Goal: Task Accomplishment & Management: Use online tool/utility

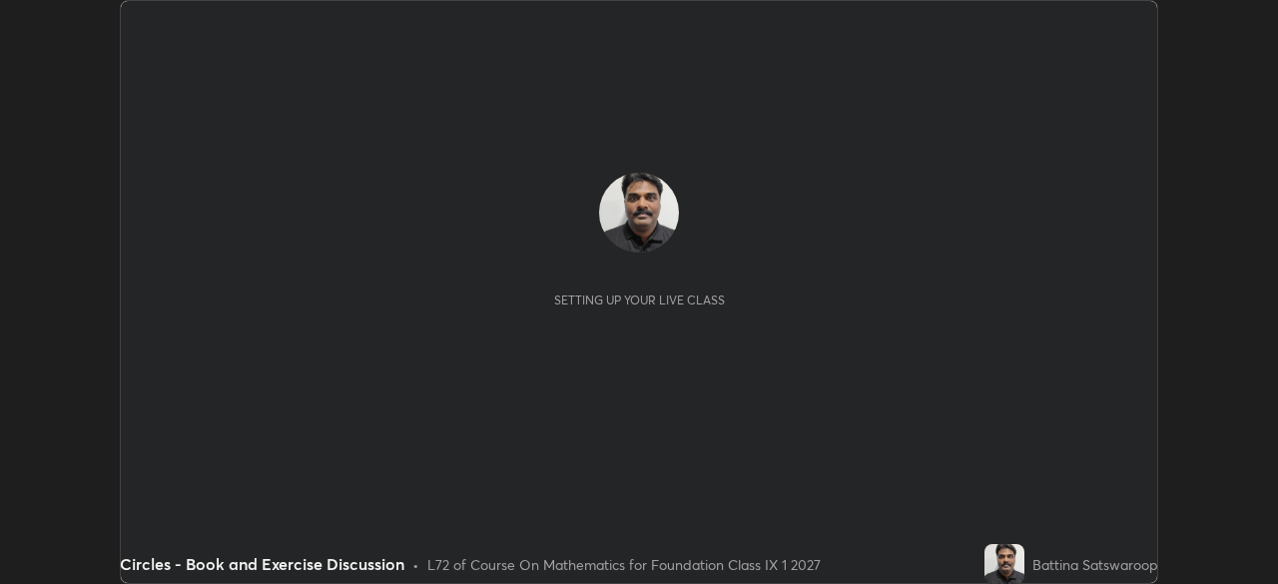
scroll to position [584, 1277]
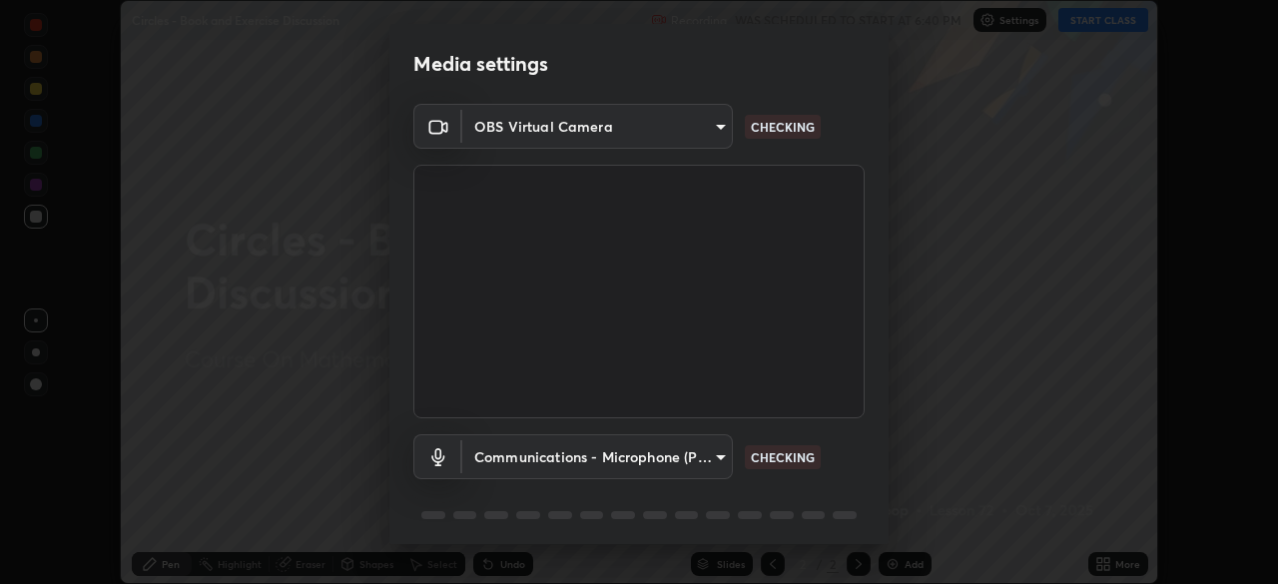
type input "5204e49b19dfb47b934bd0def1c8e1a00b2014265d57ee16b47da032bff83a8c"
click at [726, 441] on body "Erase all Circles - Book and Exercise Discussion Recording WAS SCHEDULED TO STA…" at bounding box center [639, 292] width 1278 height 584
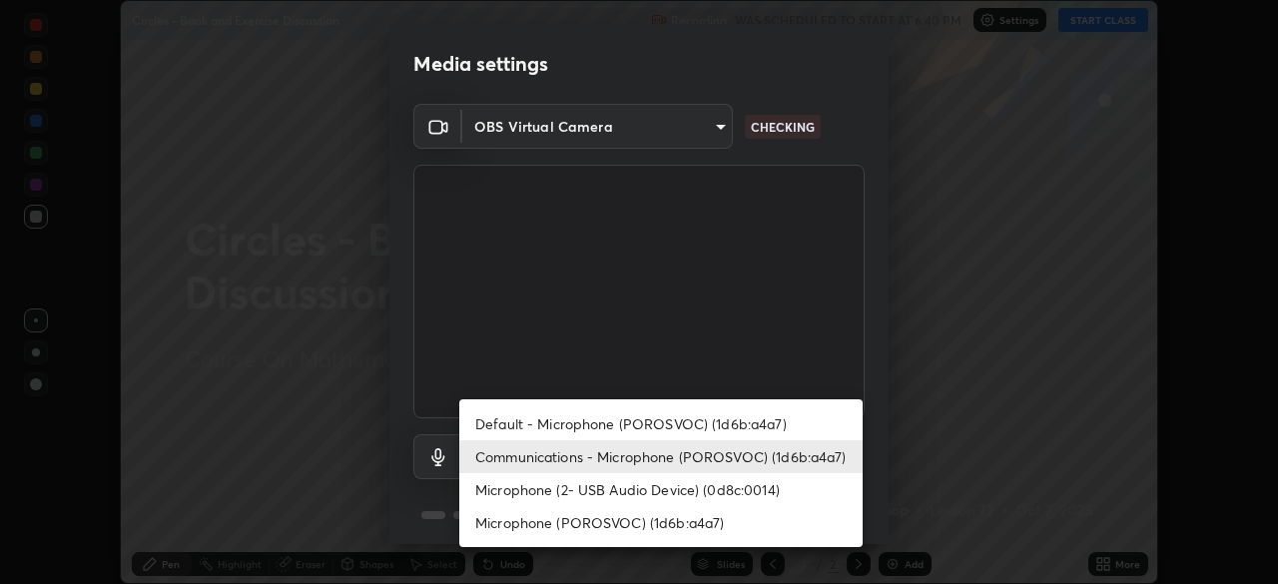
click at [817, 451] on li "Communications - Microphone (POROSVOC) (1d6b:a4a7)" at bounding box center [660, 456] width 403 height 33
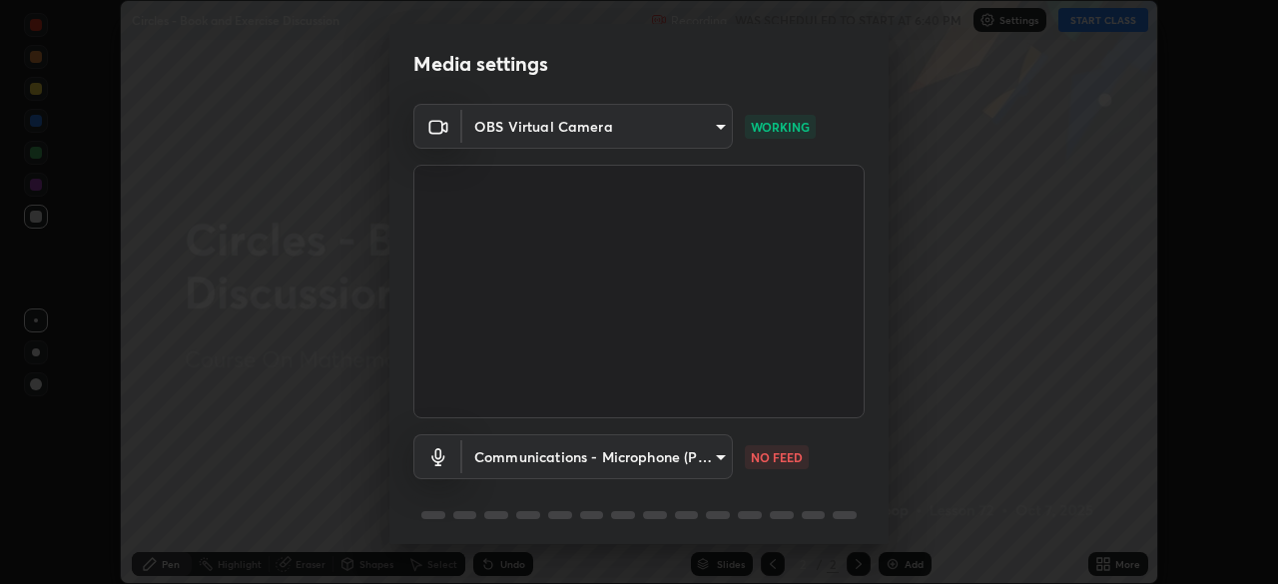
click at [708, 459] on body "Erase all Circles - Book and Exercise Discussion Recording WAS SCHEDULED TO STA…" at bounding box center [639, 292] width 1278 height 584
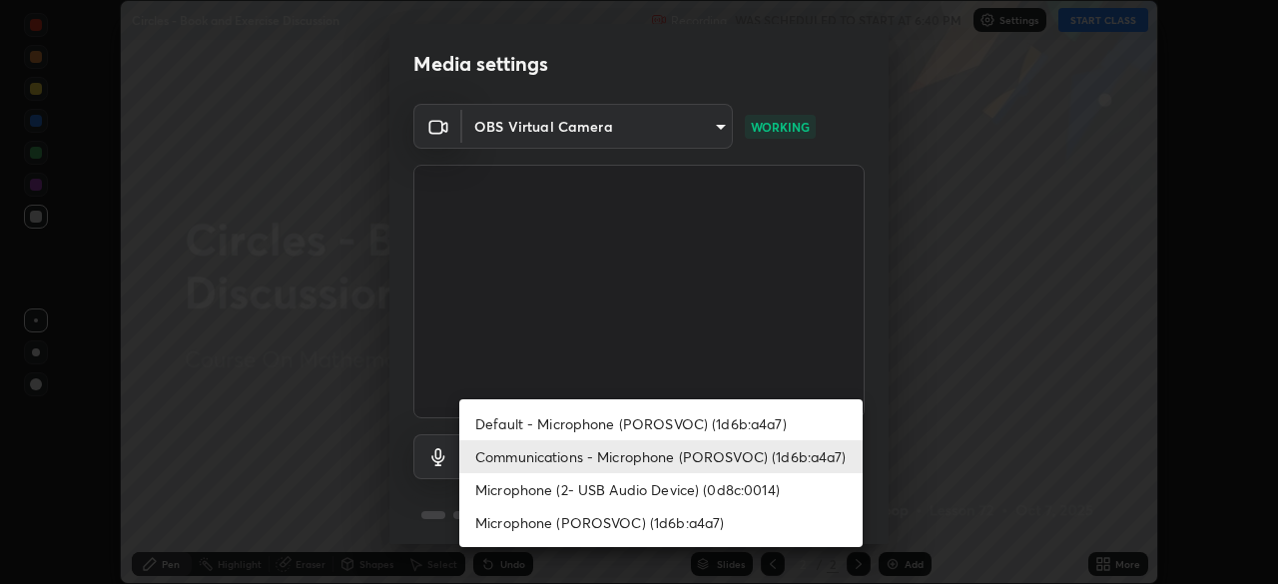
click at [759, 431] on li "Default - Microphone (POROSVOC) (1d6b:a4a7)" at bounding box center [660, 423] width 403 height 33
type input "default"
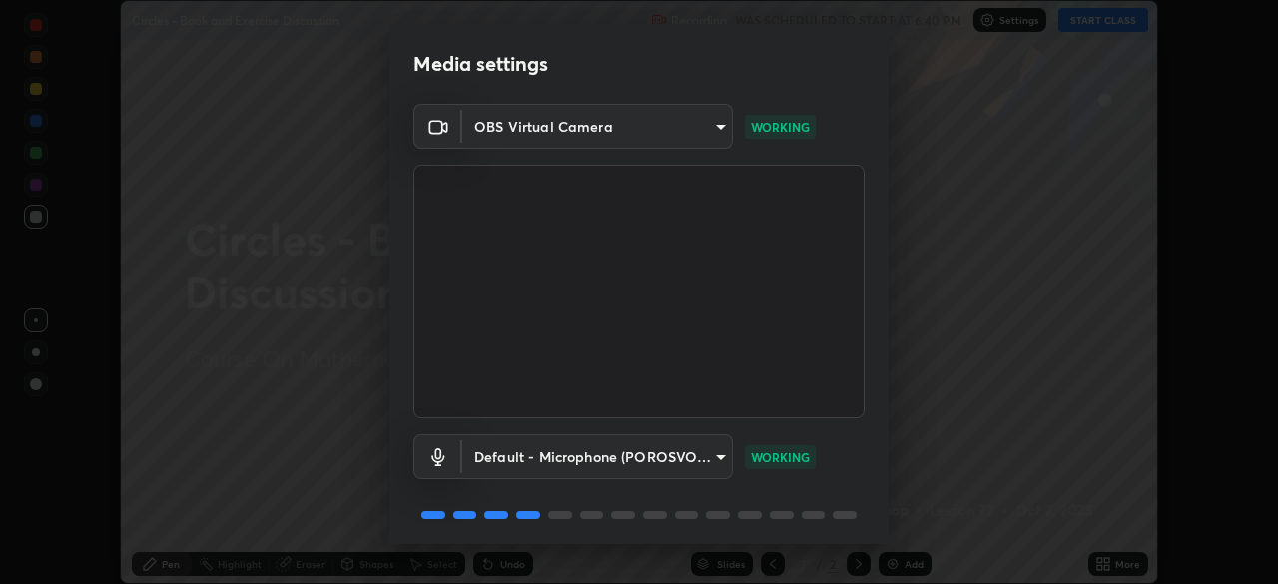
scroll to position [71, 0]
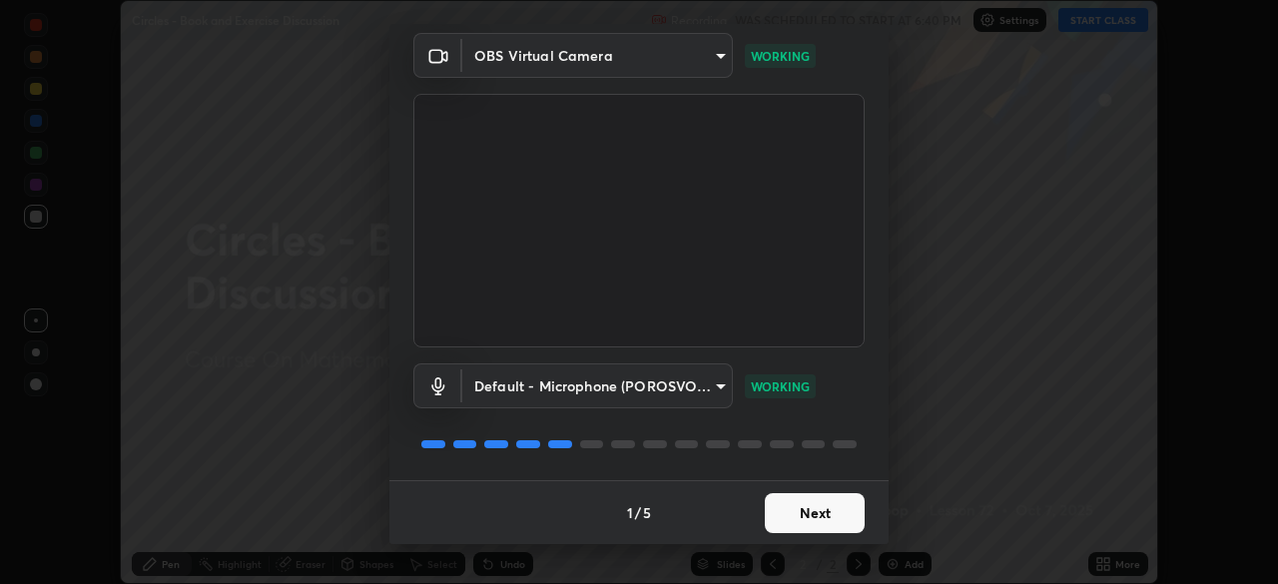
click at [836, 520] on button "Next" at bounding box center [815, 513] width 100 height 40
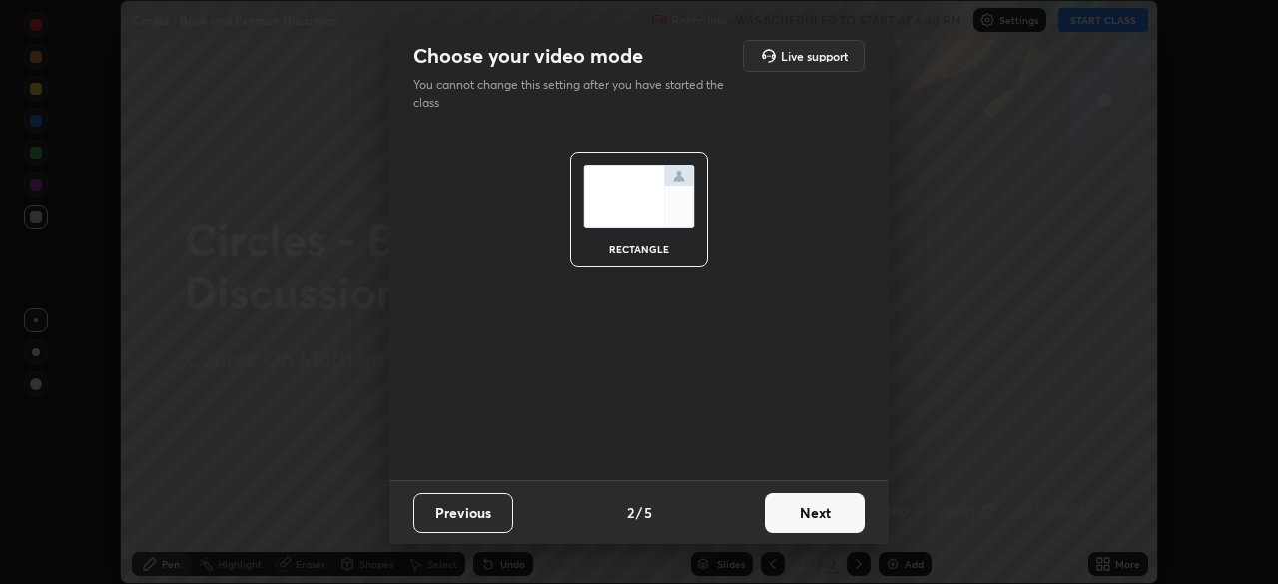
scroll to position [0, 0]
click at [839, 511] on button "Next" at bounding box center [815, 513] width 100 height 40
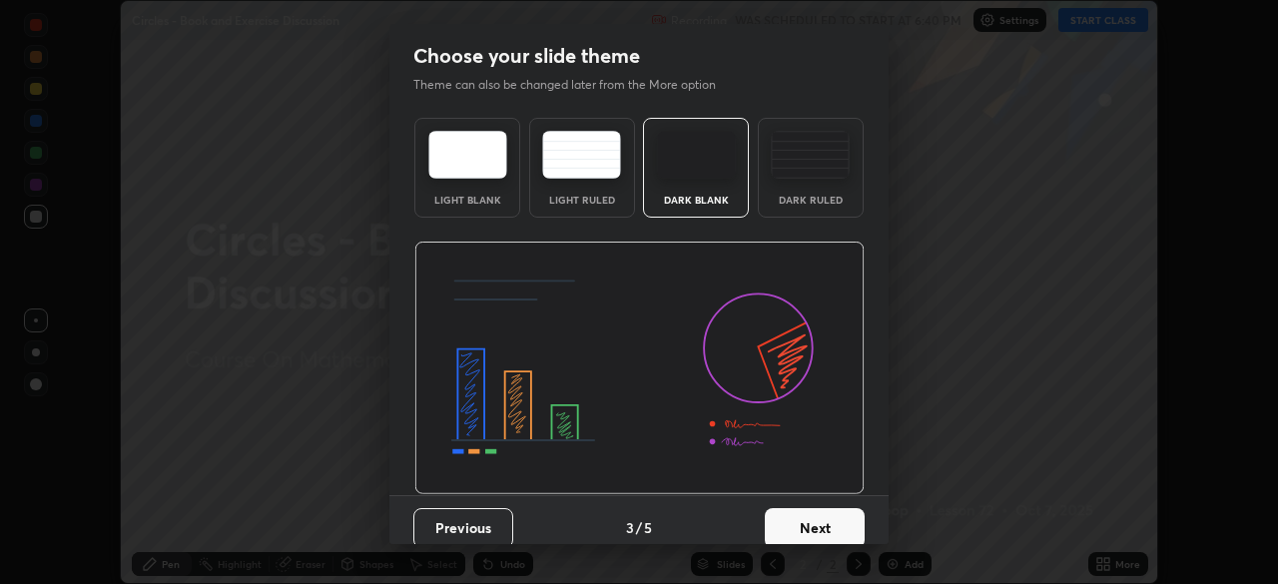
click at [824, 518] on button "Next" at bounding box center [815, 528] width 100 height 40
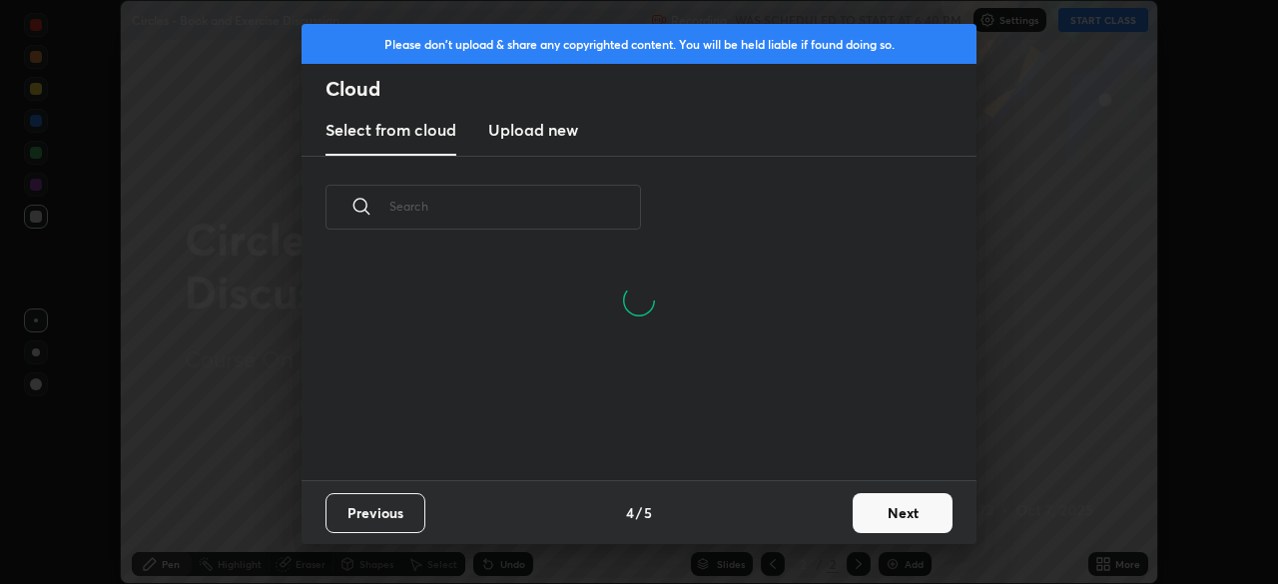
click at [873, 511] on button "Next" at bounding box center [902, 513] width 100 height 40
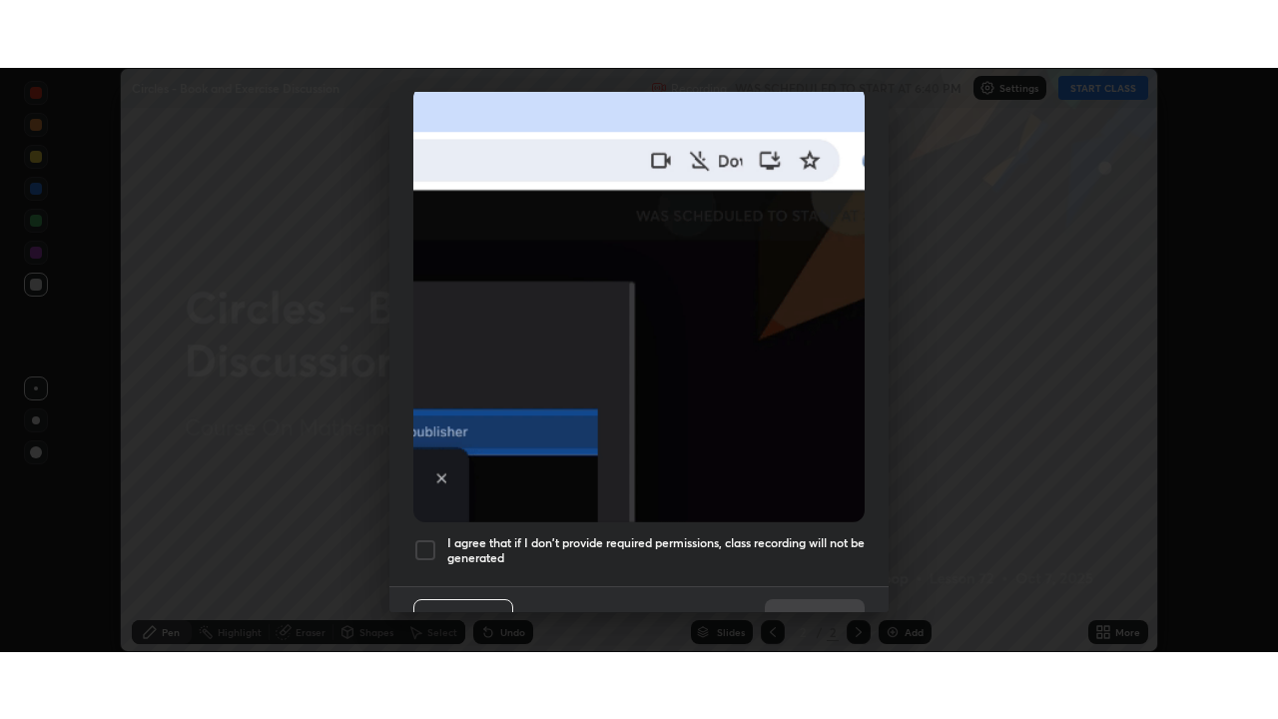
scroll to position [478, 0]
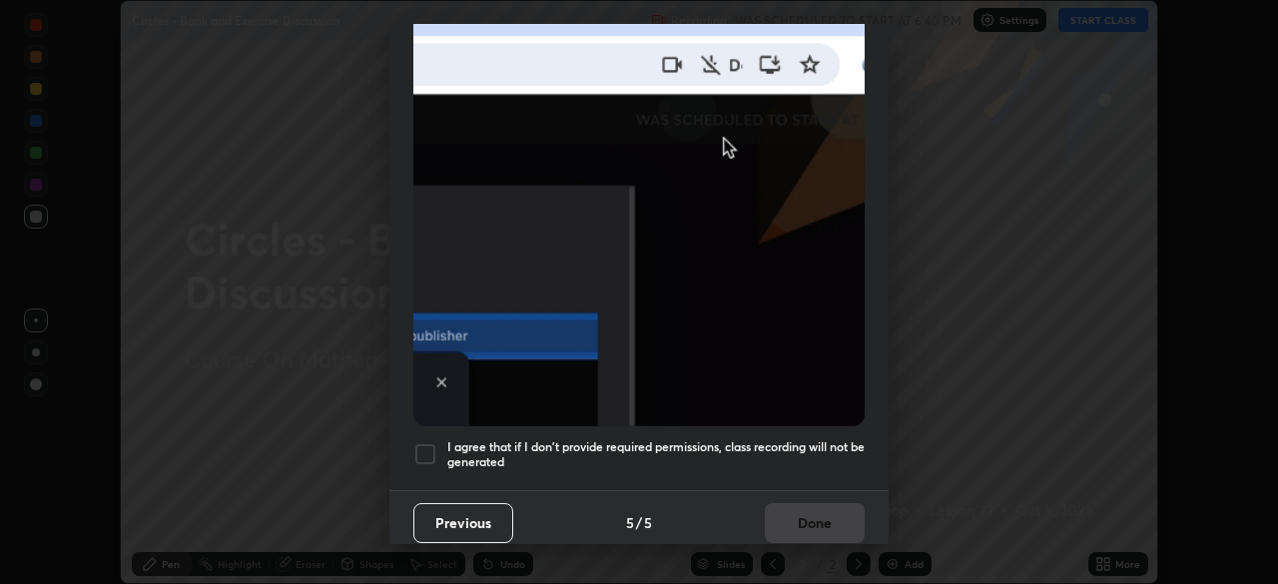
click at [751, 439] on h5 "I agree that if I don't provide required permissions, class recording will not …" at bounding box center [655, 454] width 417 height 31
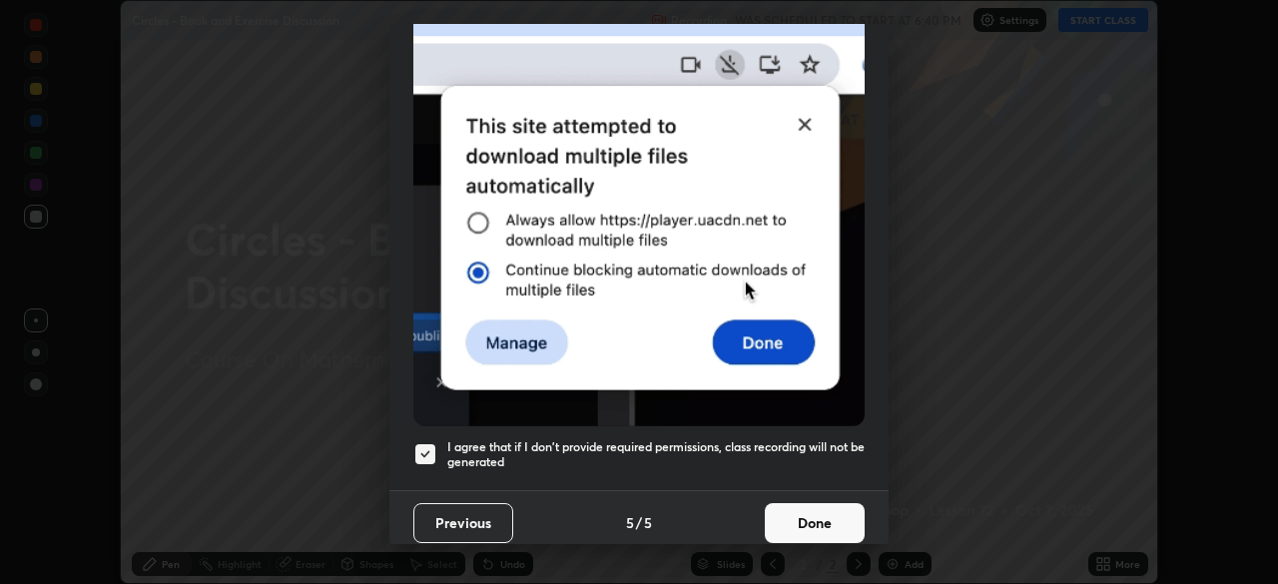
click at [822, 515] on button "Done" at bounding box center [815, 523] width 100 height 40
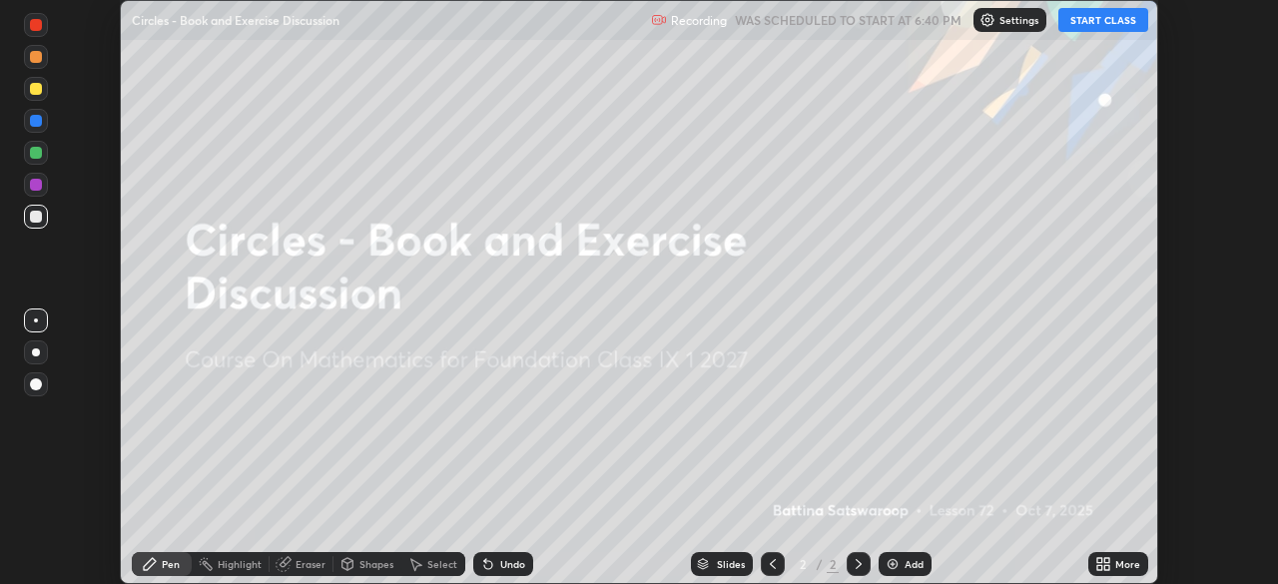
click at [910, 574] on div "Add" at bounding box center [904, 564] width 53 height 24
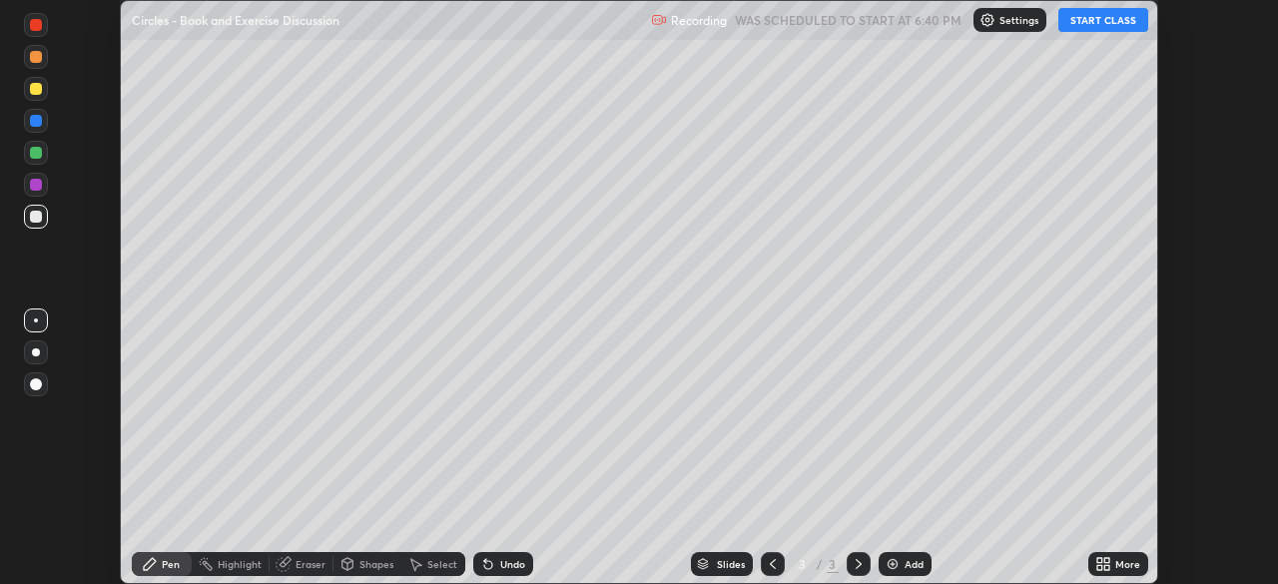
click at [1114, 561] on div "More" at bounding box center [1118, 564] width 60 height 24
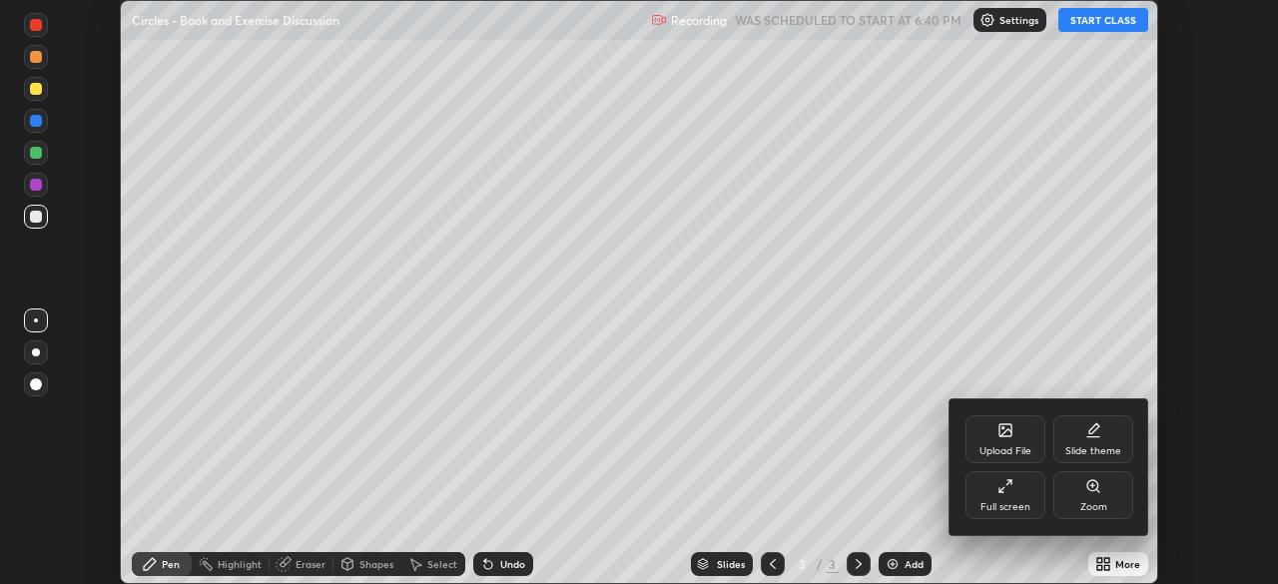
click at [987, 494] on div "Full screen" at bounding box center [1005, 495] width 80 height 48
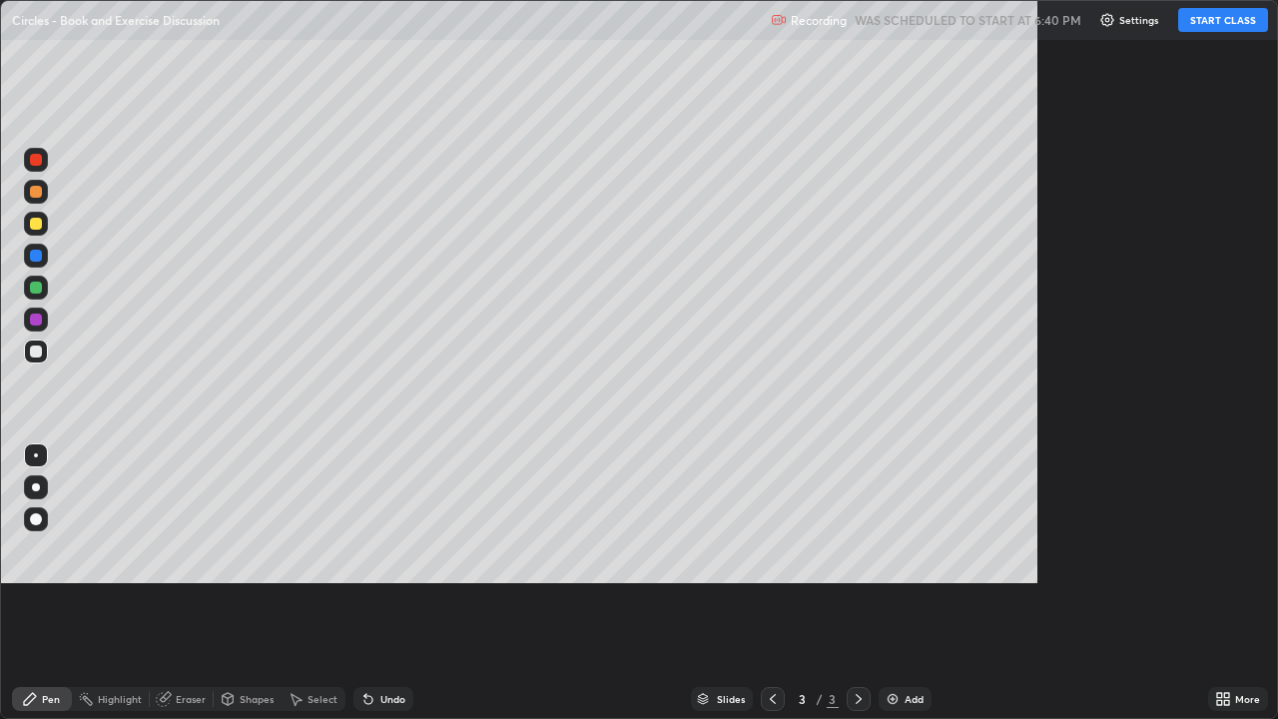
scroll to position [719, 1278]
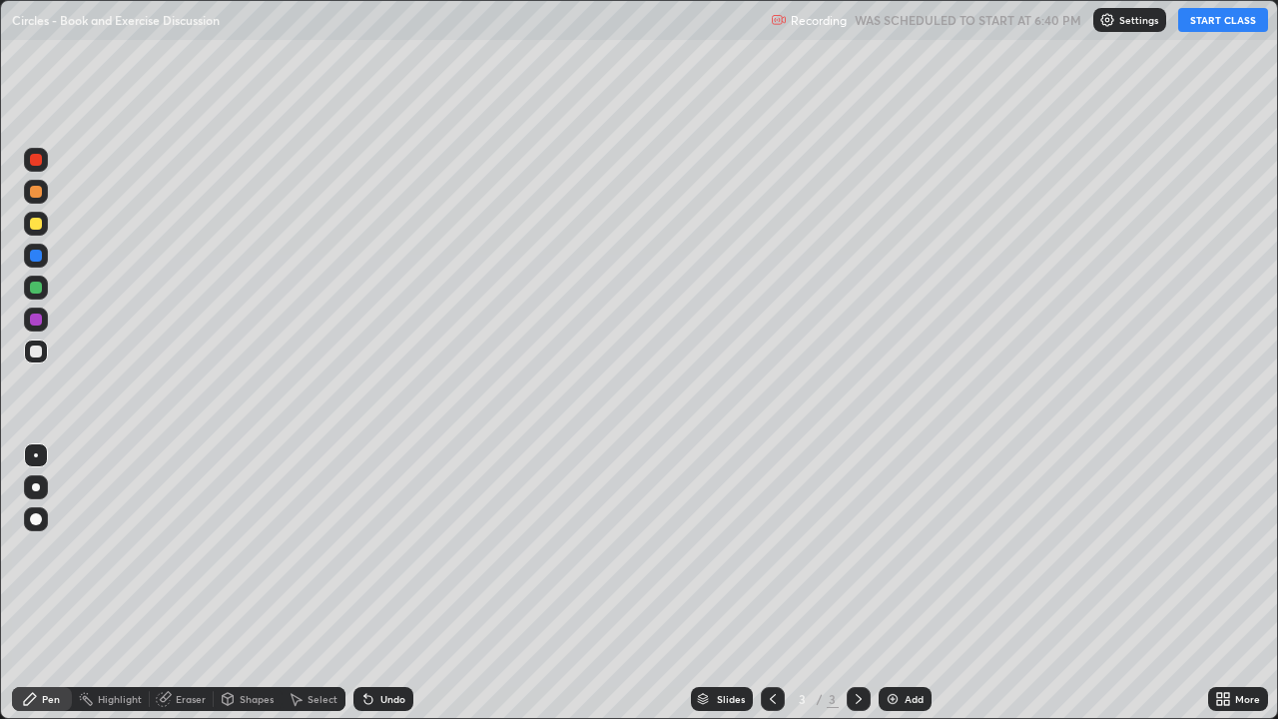
click at [1207, 21] on button "START CLASS" at bounding box center [1223, 20] width 90 height 24
click at [32, 224] on div at bounding box center [36, 224] width 12 height 12
click at [252, 583] on div "Shapes" at bounding box center [257, 699] width 34 height 10
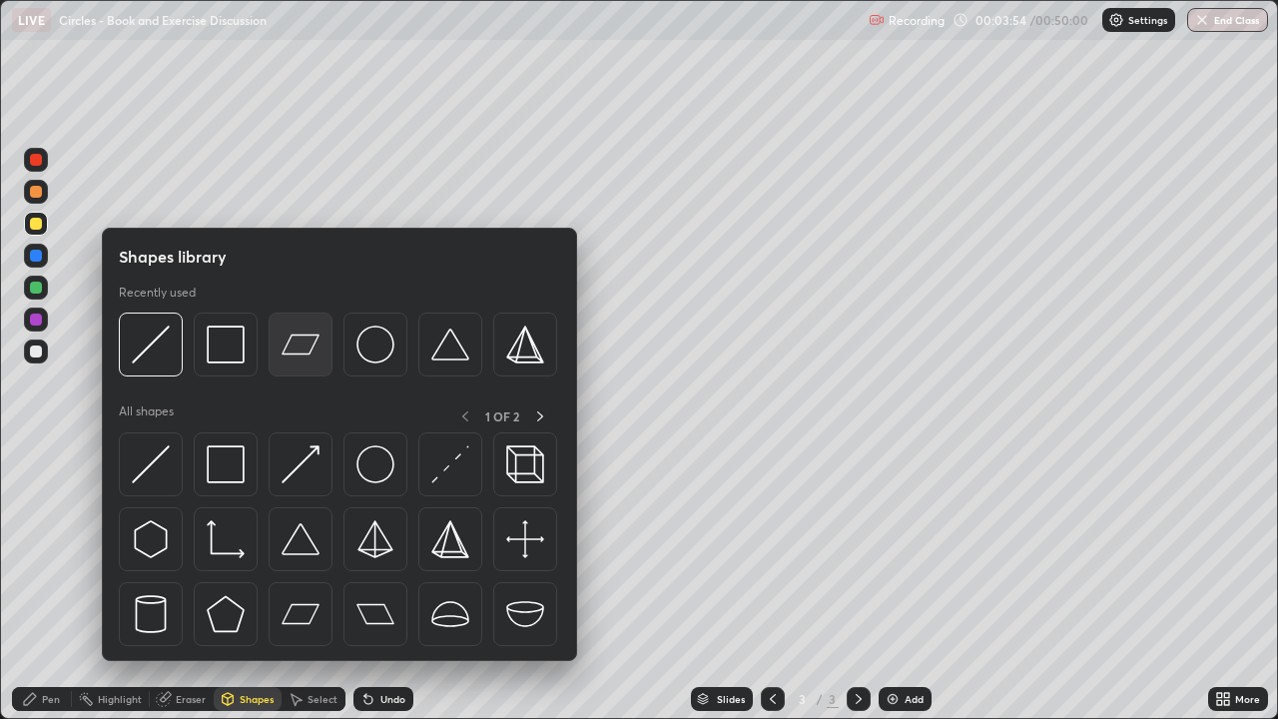
click at [297, 349] on img at bounding box center [300, 344] width 38 height 38
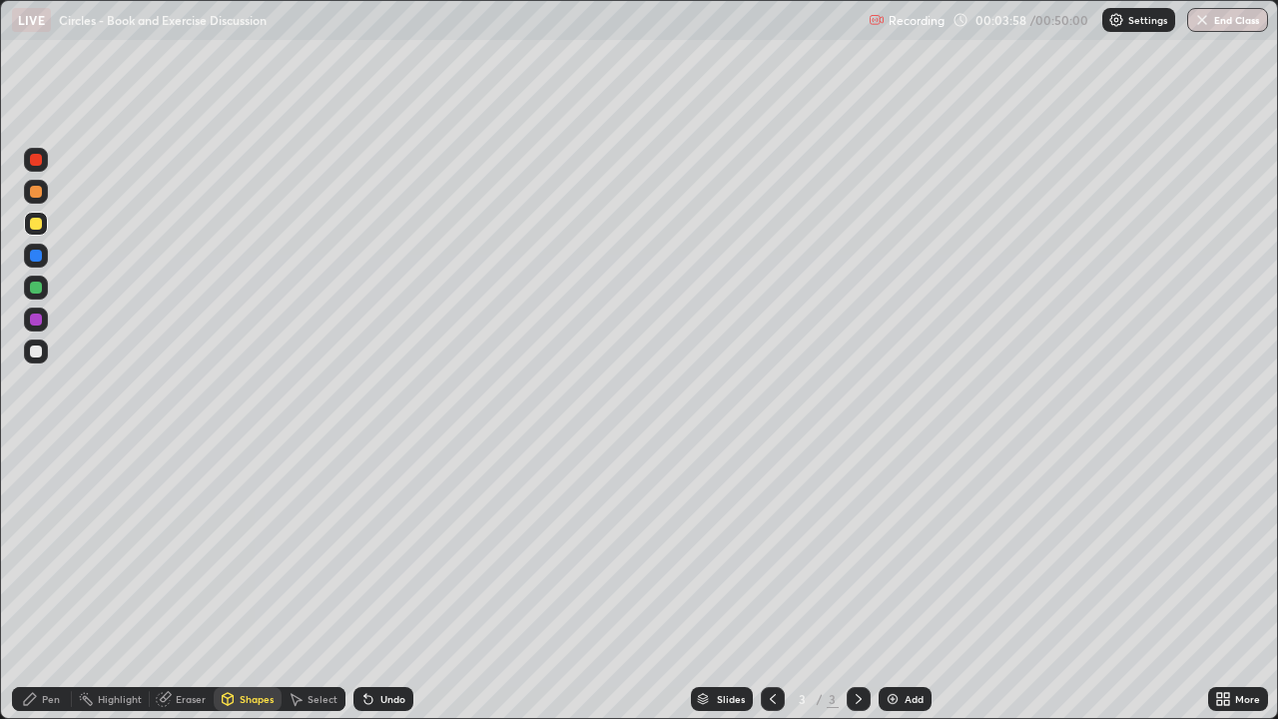
click at [37, 351] on div at bounding box center [36, 351] width 12 height 12
click at [50, 583] on div "Pen" at bounding box center [51, 699] width 18 height 10
click at [248, 583] on div "Shapes" at bounding box center [257, 699] width 34 height 10
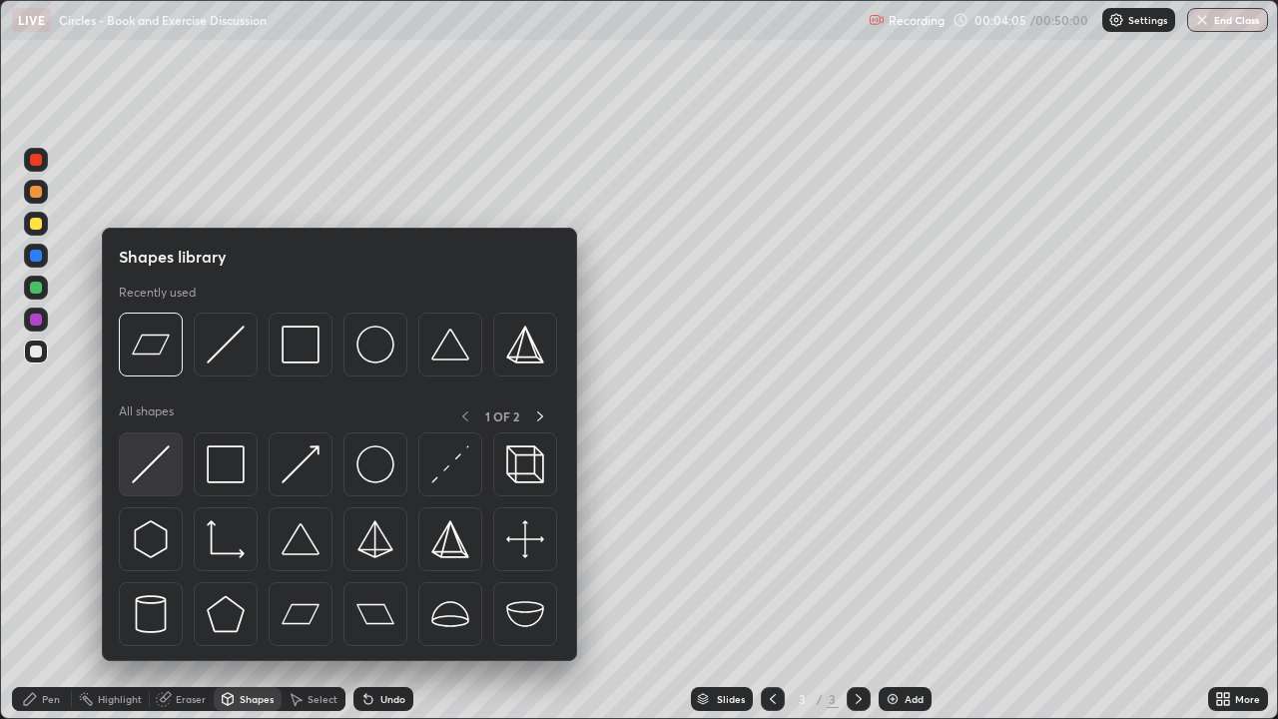
click at [157, 466] on img at bounding box center [151, 464] width 38 height 38
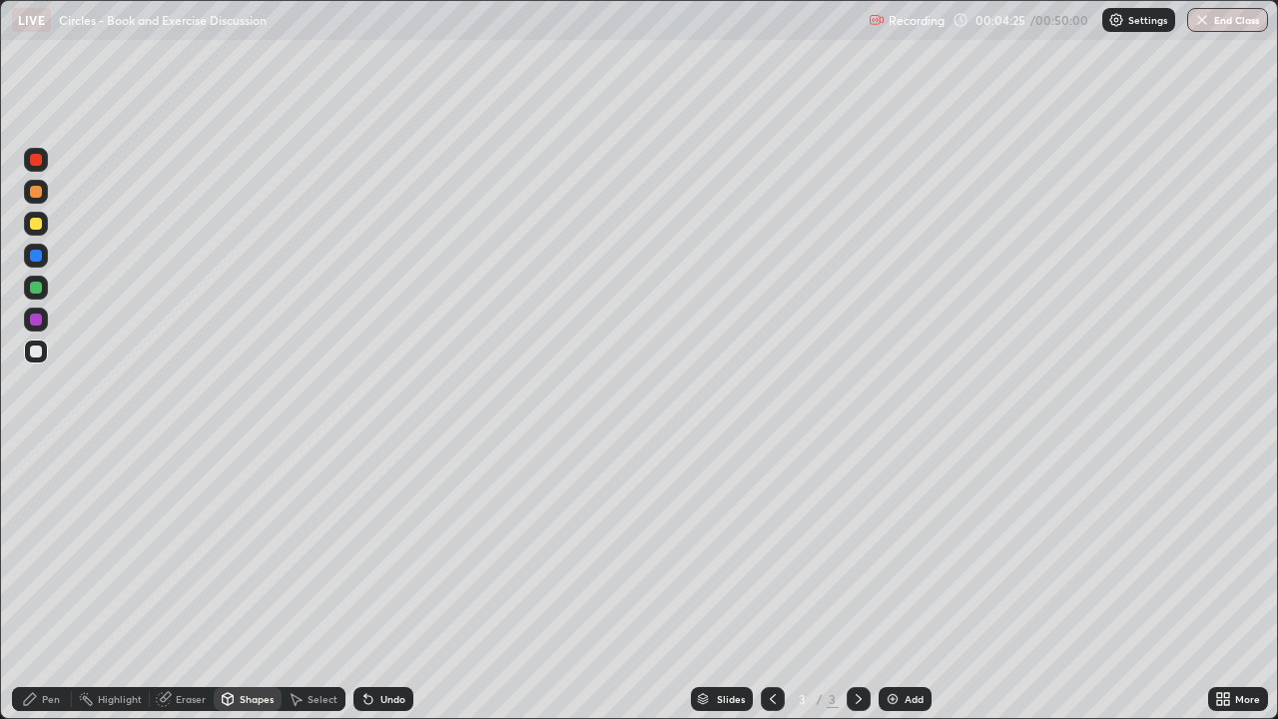
click at [38, 229] on div at bounding box center [36, 224] width 12 height 12
click at [47, 583] on div "Pen" at bounding box center [42, 699] width 60 height 24
click at [43, 343] on div at bounding box center [36, 351] width 24 height 24
click at [36, 161] on div at bounding box center [36, 160] width 12 height 12
click at [39, 194] on div at bounding box center [36, 192] width 12 height 12
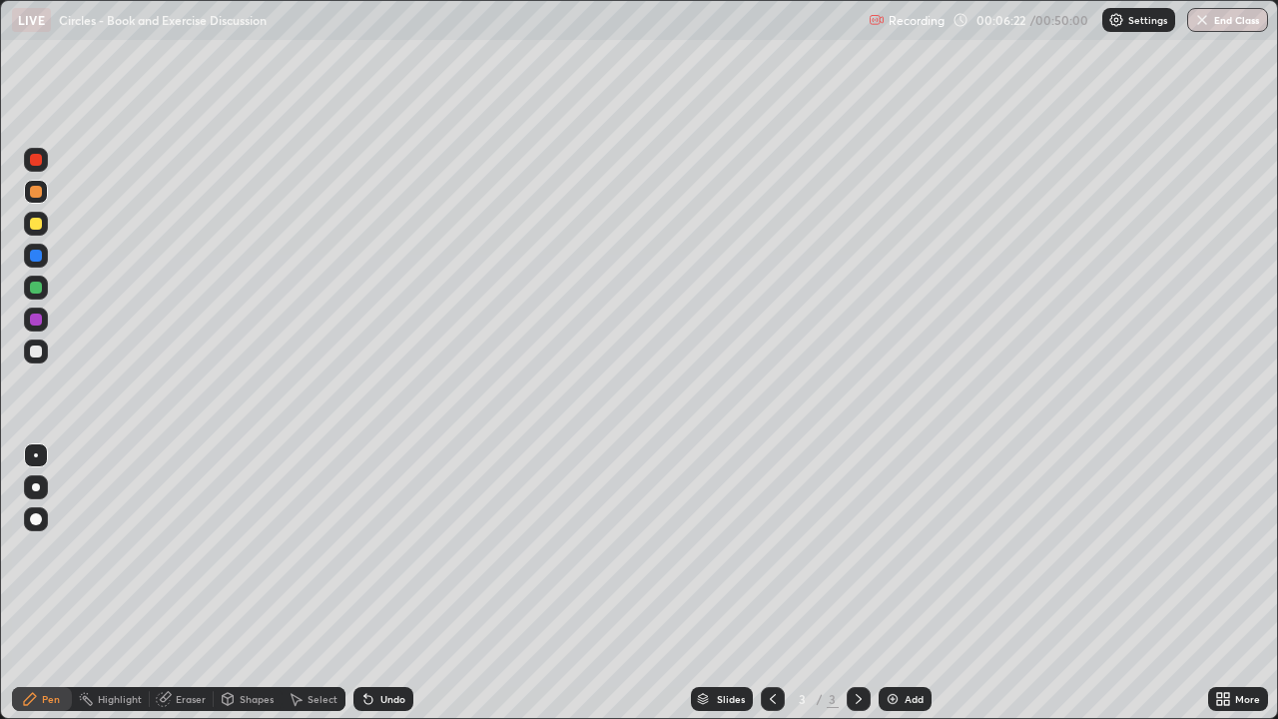
click at [36, 316] on div at bounding box center [36, 319] width 12 height 12
click at [31, 228] on div at bounding box center [36, 224] width 12 height 12
click at [898, 583] on img at bounding box center [892, 699] width 16 height 16
click at [38, 225] on div at bounding box center [36, 224] width 12 height 12
click at [256, 583] on div "Shapes" at bounding box center [248, 699] width 68 height 24
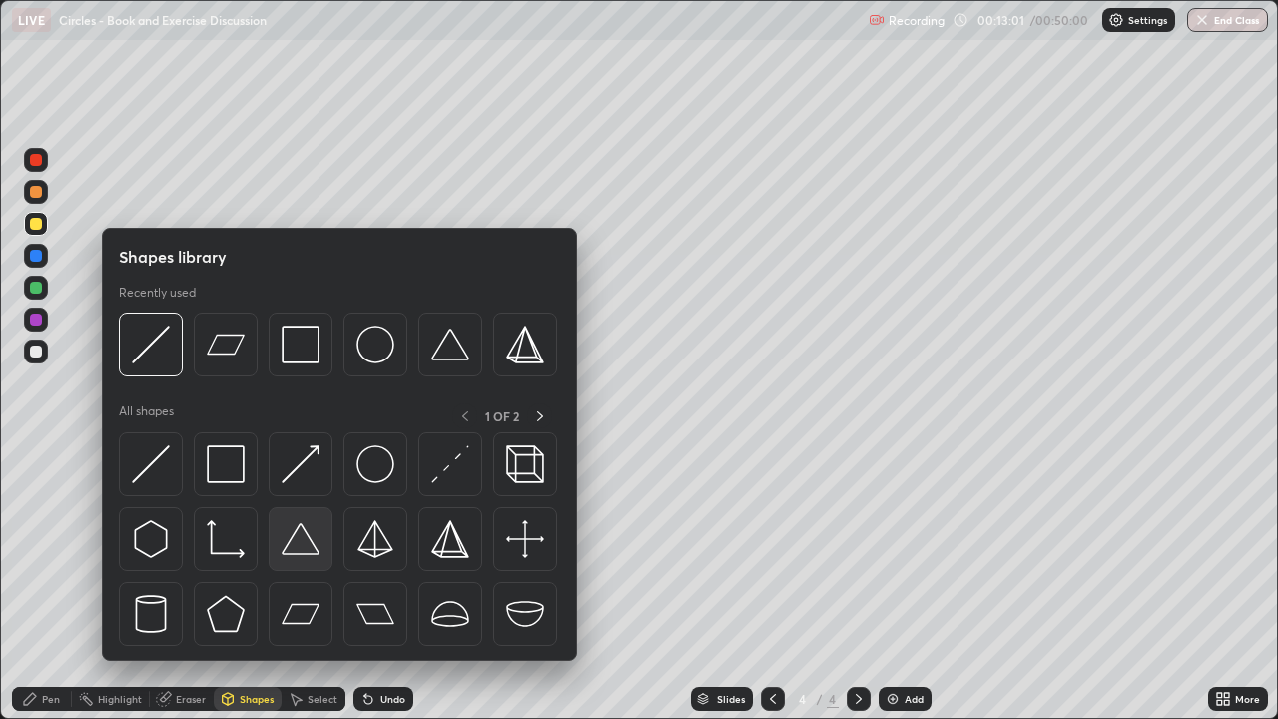
click at [303, 549] on img at bounding box center [300, 539] width 38 height 38
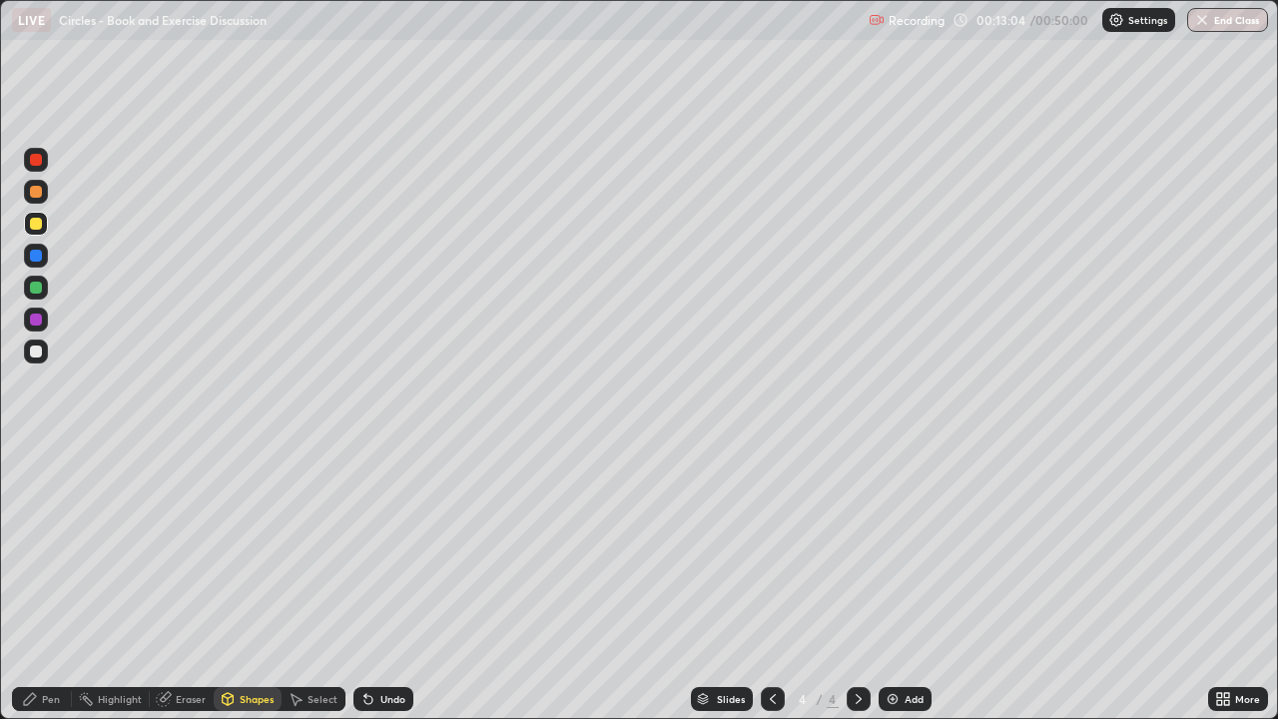
click at [40, 348] on div at bounding box center [36, 351] width 12 height 12
click at [50, 583] on div "Pen" at bounding box center [51, 699] width 18 height 10
click at [373, 583] on div "Undo" at bounding box center [383, 699] width 60 height 24
click at [375, 583] on div "Undo" at bounding box center [383, 699] width 60 height 24
click at [394, 583] on div "Undo" at bounding box center [383, 699] width 60 height 24
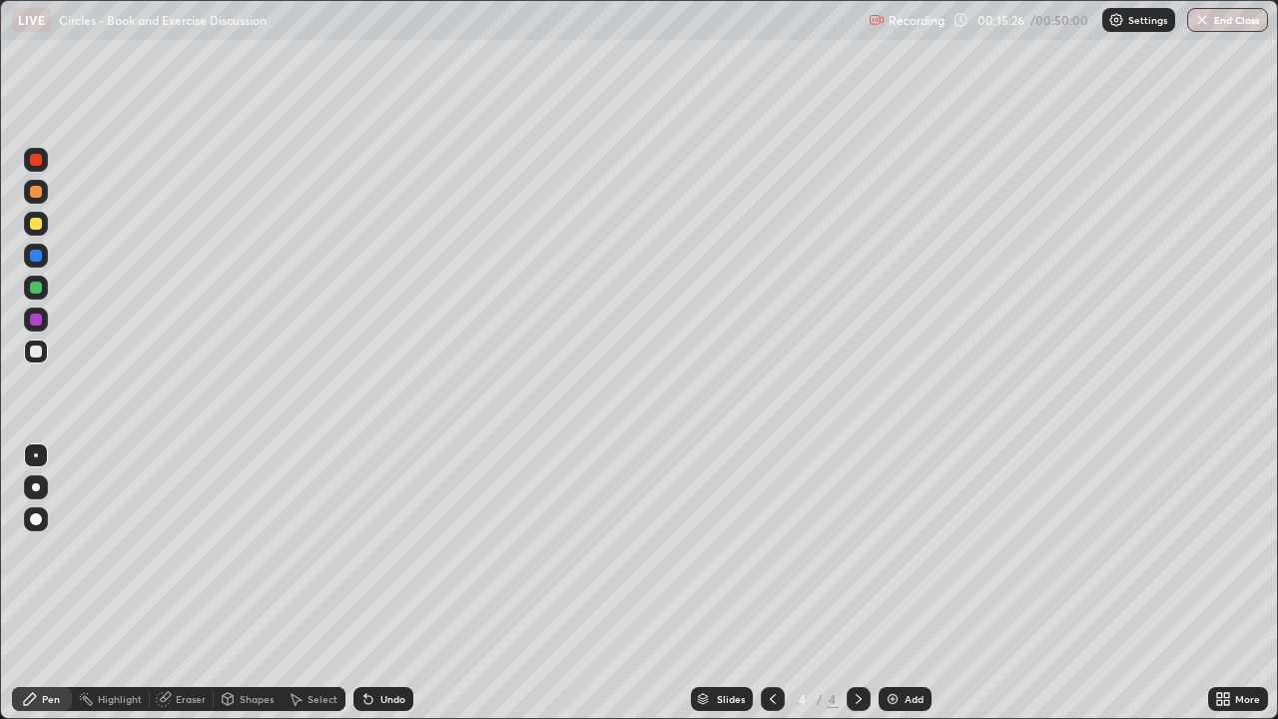
click at [772, 583] on icon at bounding box center [773, 699] width 16 height 16
click at [851, 583] on icon at bounding box center [858, 699] width 16 height 16
click at [907, 583] on div "Add" at bounding box center [913, 699] width 19 height 10
click at [247, 583] on div "Shapes" at bounding box center [257, 699] width 34 height 10
click at [54, 583] on div "Pen" at bounding box center [51, 699] width 18 height 10
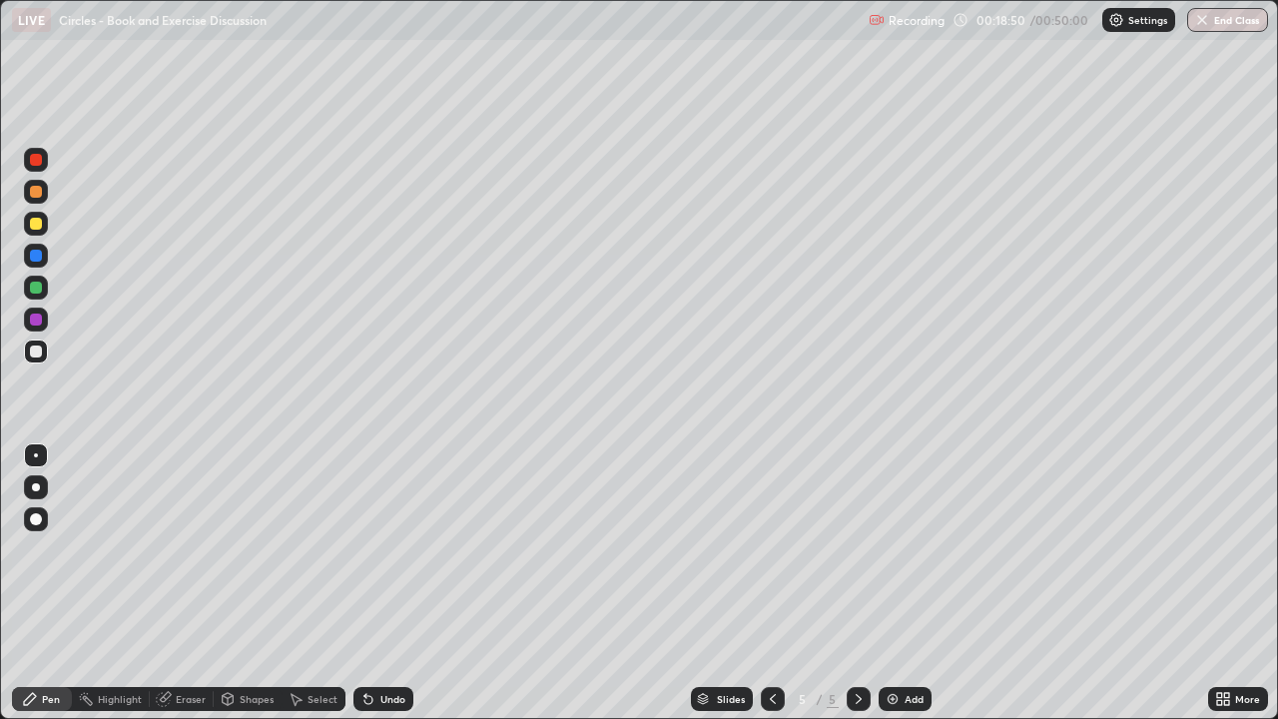
click at [39, 222] on div at bounding box center [36, 224] width 12 height 12
click at [38, 346] on div at bounding box center [36, 351] width 12 height 12
click at [33, 227] on div at bounding box center [36, 224] width 12 height 12
click at [896, 583] on img at bounding box center [892, 699] width 16 height 16
click at [241, 583] on div "Shapes" at bounding box center [257, 699] width 34 height 10
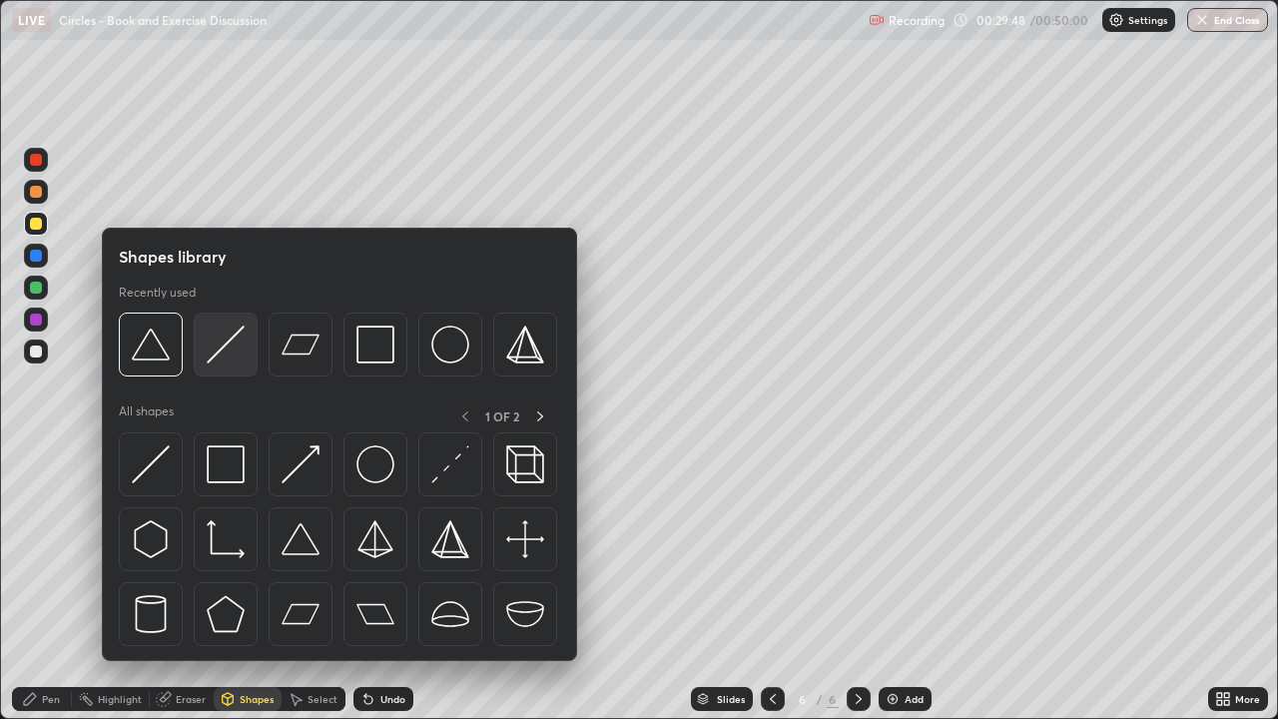
click at [235, 332] on img at bounding box center [226, 344] width 38 height 38
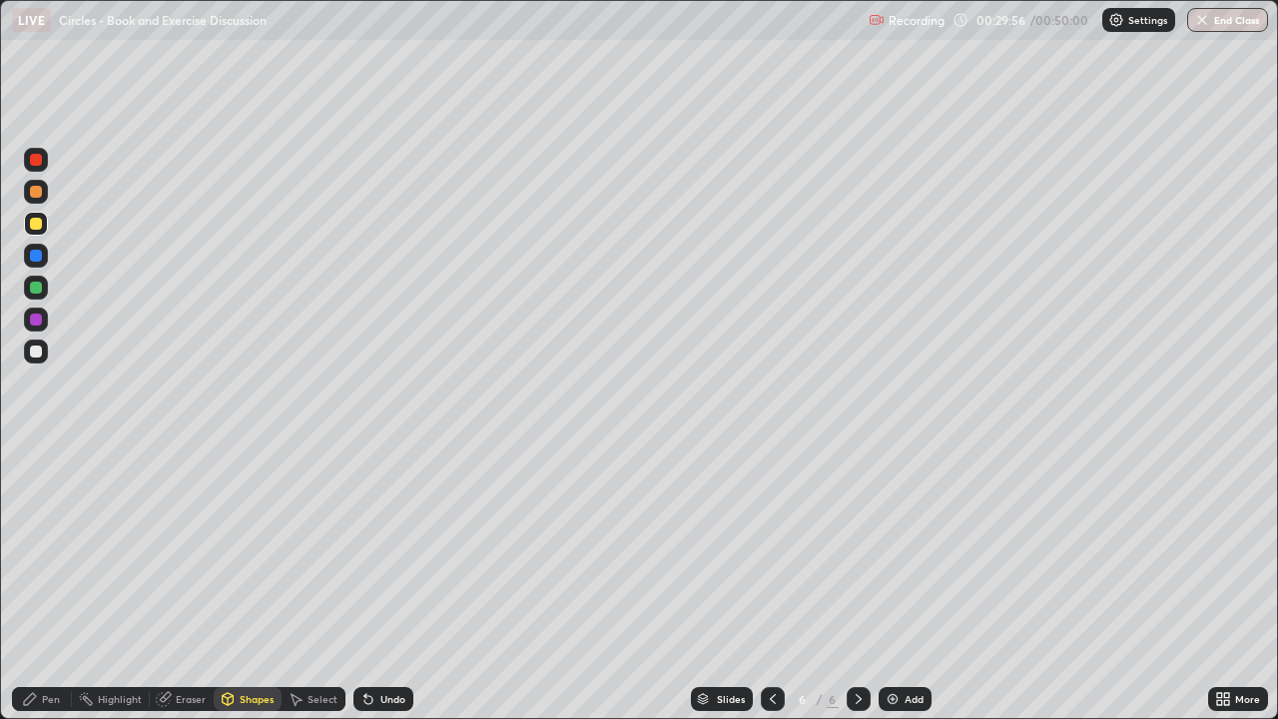
click at [37, 353] on div at bounding box center [36, 351] width 12 height 12
click at [48, 583] on div "Pen" at bounding box center [51, 699] width 18 height 10
click at [186, 583] on div "Eraser" at bounding box center [191, 699] width 30 height 10
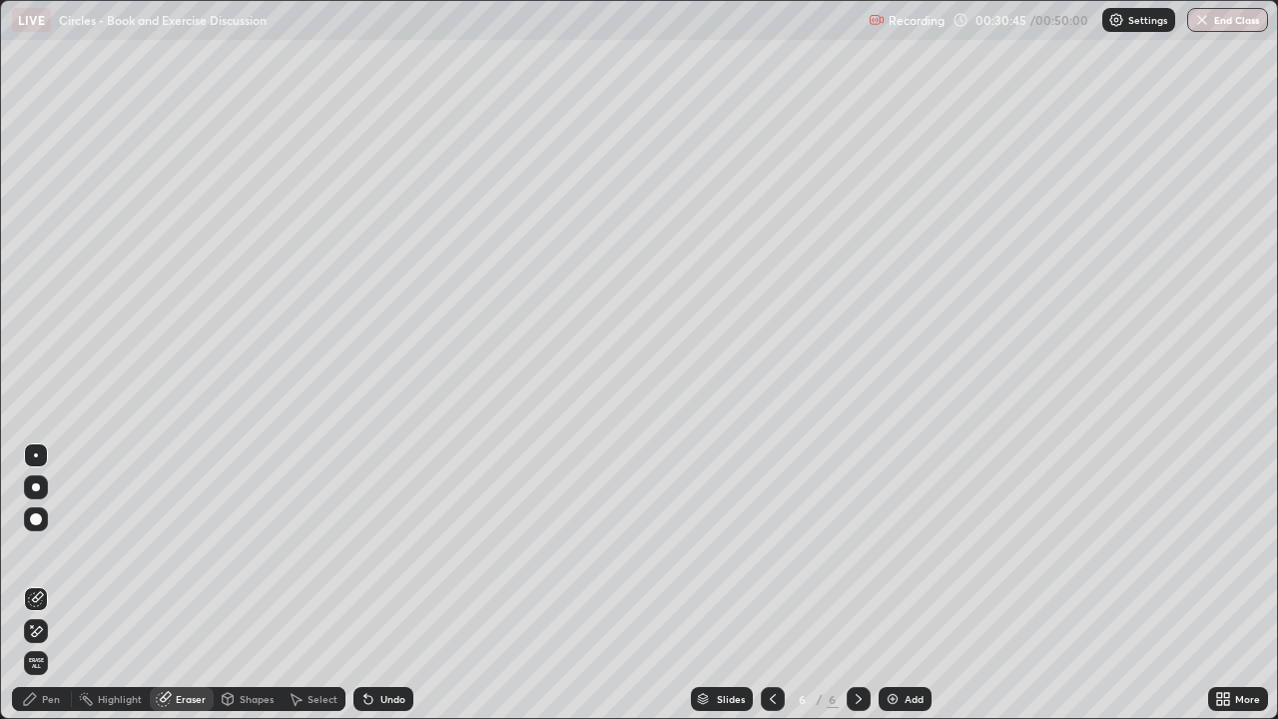
click at [57, 583] on div "Pen" at bounding box center [51, 699] width 18 height 10
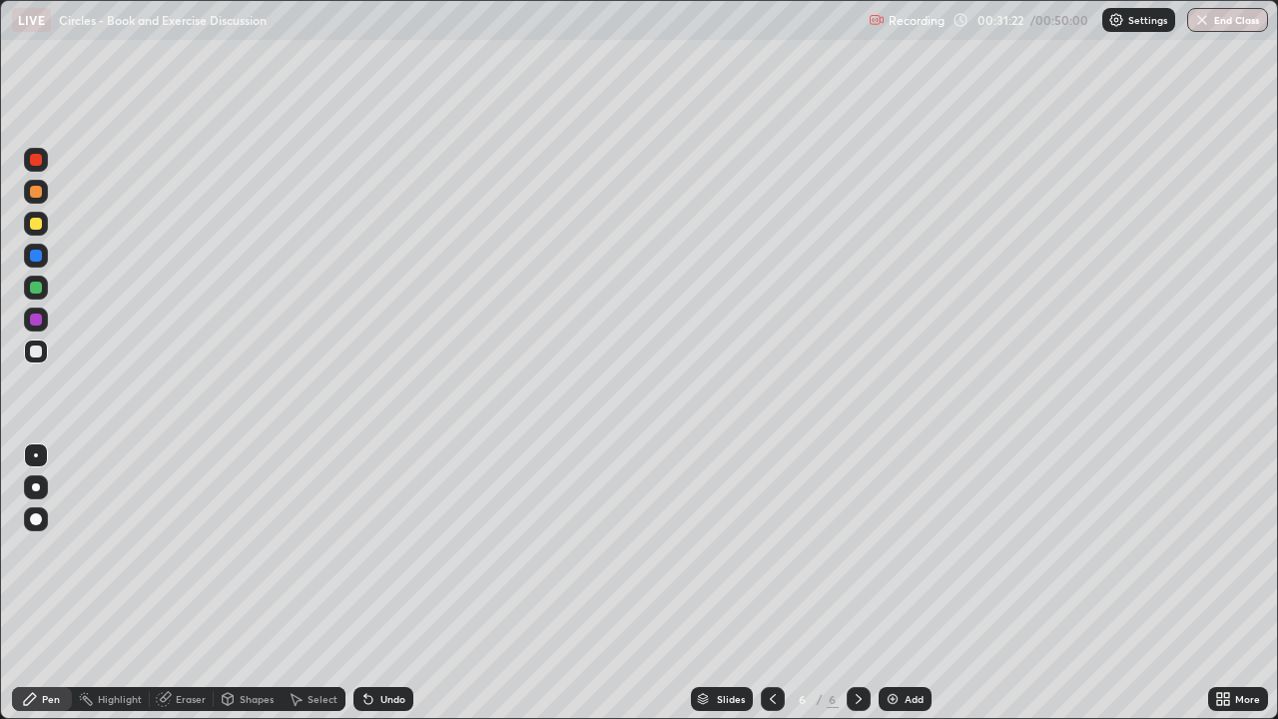
click at [383, 583] on div "Undo" at bounding box center [392, 699] width 25 height 10
click at [385, 583] on div "Undo" at bounding box center [392, 699] width 25 height 10
click at [183, 583] on div "Eraser" at bounding box center [191, 699] width 30 height 10
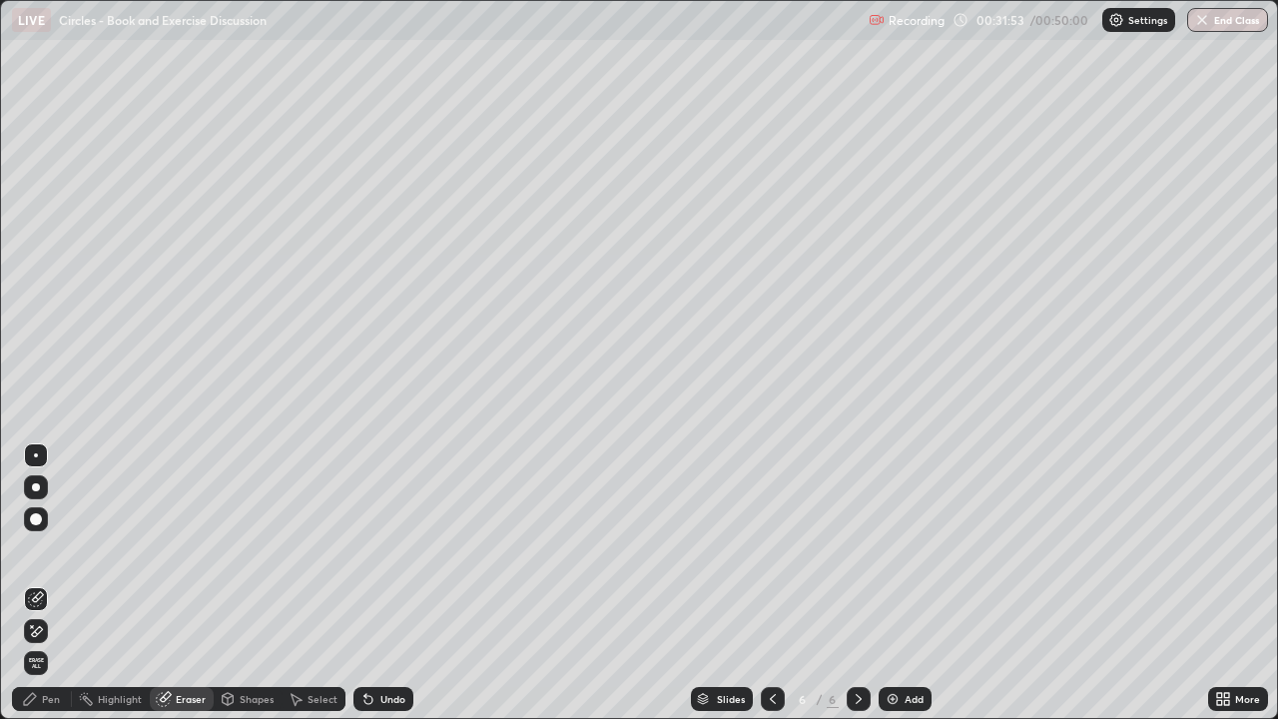
click at [51, 583] on div "Pen" at bounding box center [42, 699] width 60 height 24
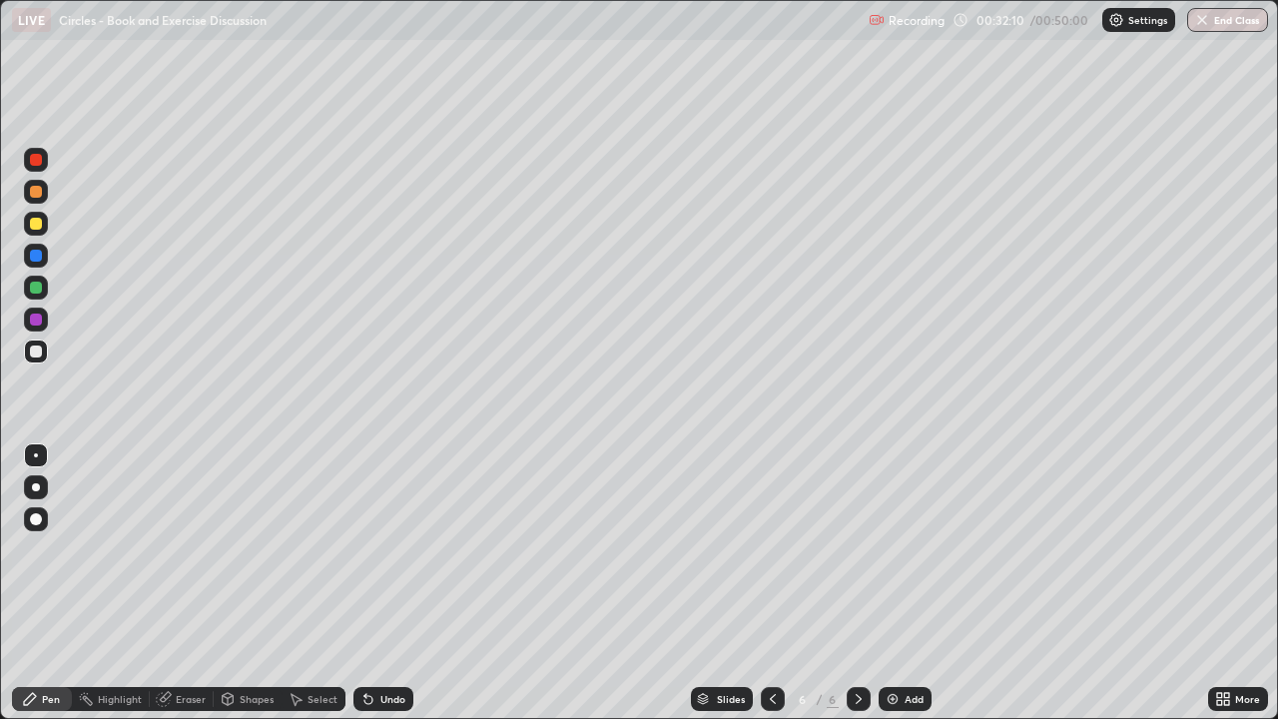
click at [316, 583] on div "Select" at bounding box center [322, 699] width 30 height 10
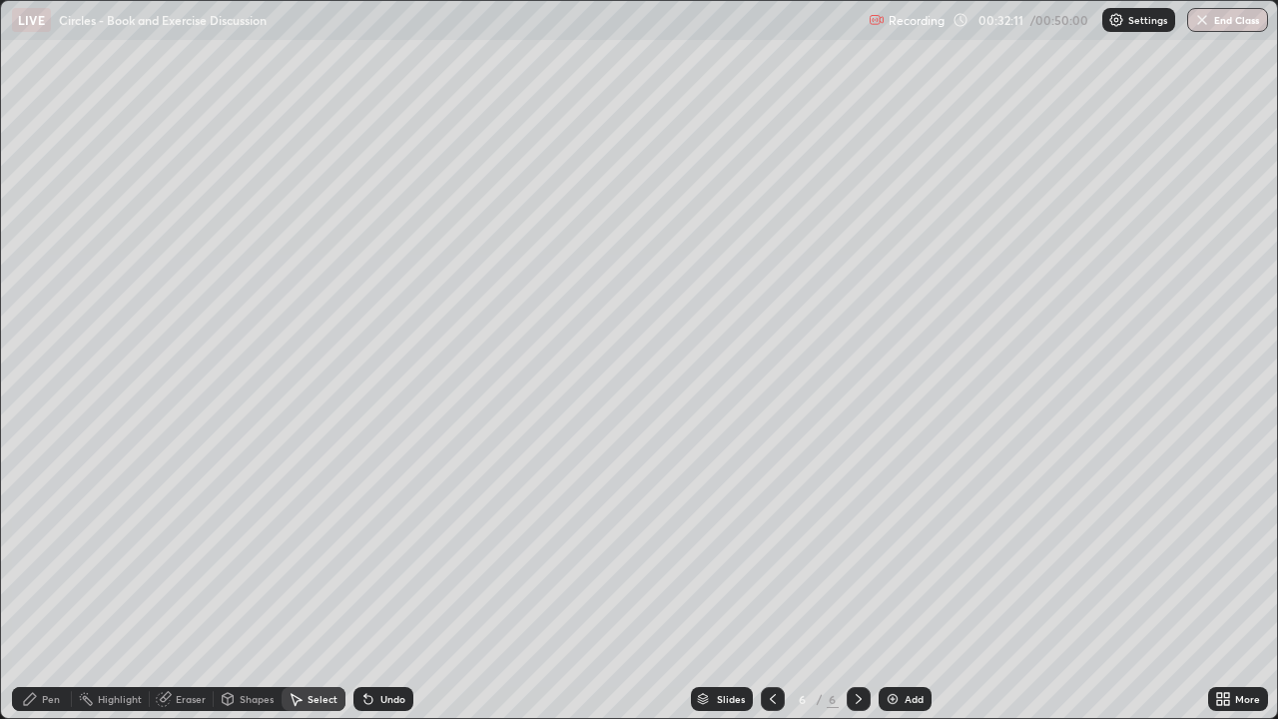
click at [316, 583] on div "Select" at bounding box center [322, 699] width 30 height 10
click at [319, 583] on div "Select" at bounding box center [322, 699] width 30 height 10
click at [383, 583] on div "Undo" at bounding box center [392, 699] width 25 height 10
click at [50, 583] on div "Pen" at bounding box center [51, 699] width 18 height 10
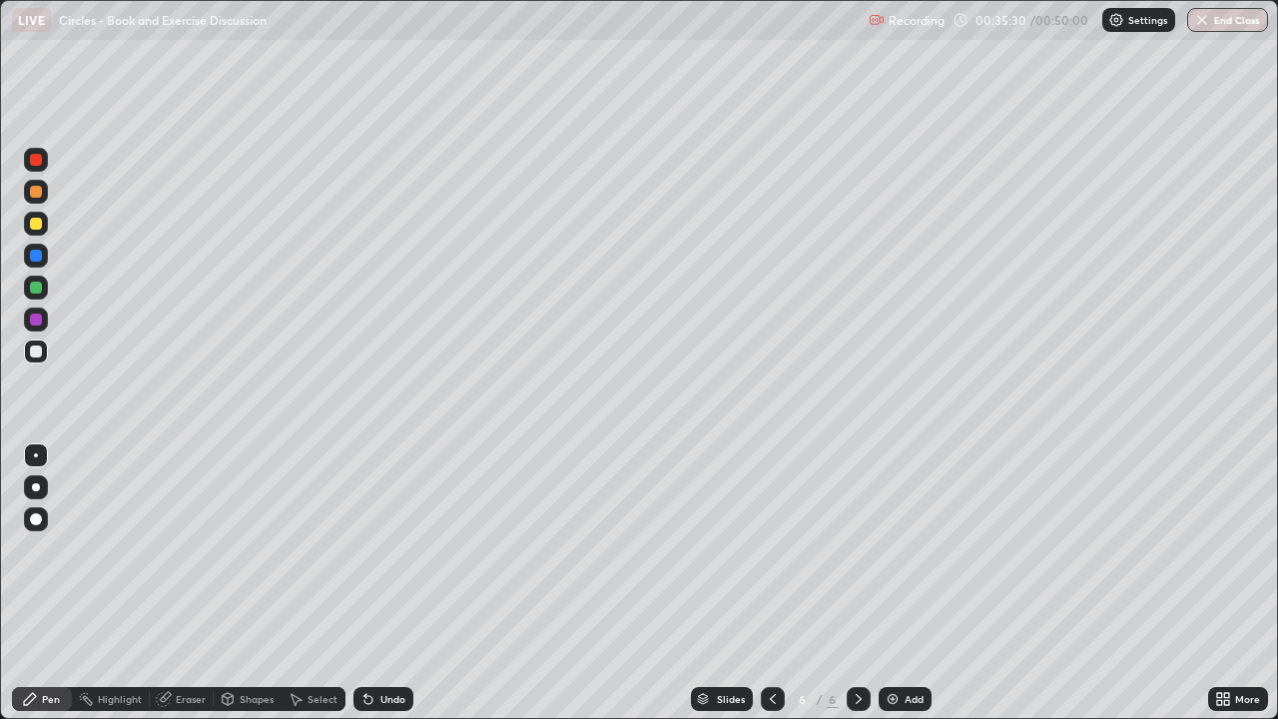
click at [36, 227] on div at bounding box center [36, 224] width 12 height 12
click at [919, 583] on div "Add" at bounding box center [913, 699] width 19 height 10
click at [380, 583] on div "Undo" at bounding box center [392, 699] width 25 height 10
click at [382, 583] on div "Undo" at bounding box center [392, 699] width 25 height 10
click at [374, 583] on div "Undo" at bounding box center [383, 699] width 60 height 24
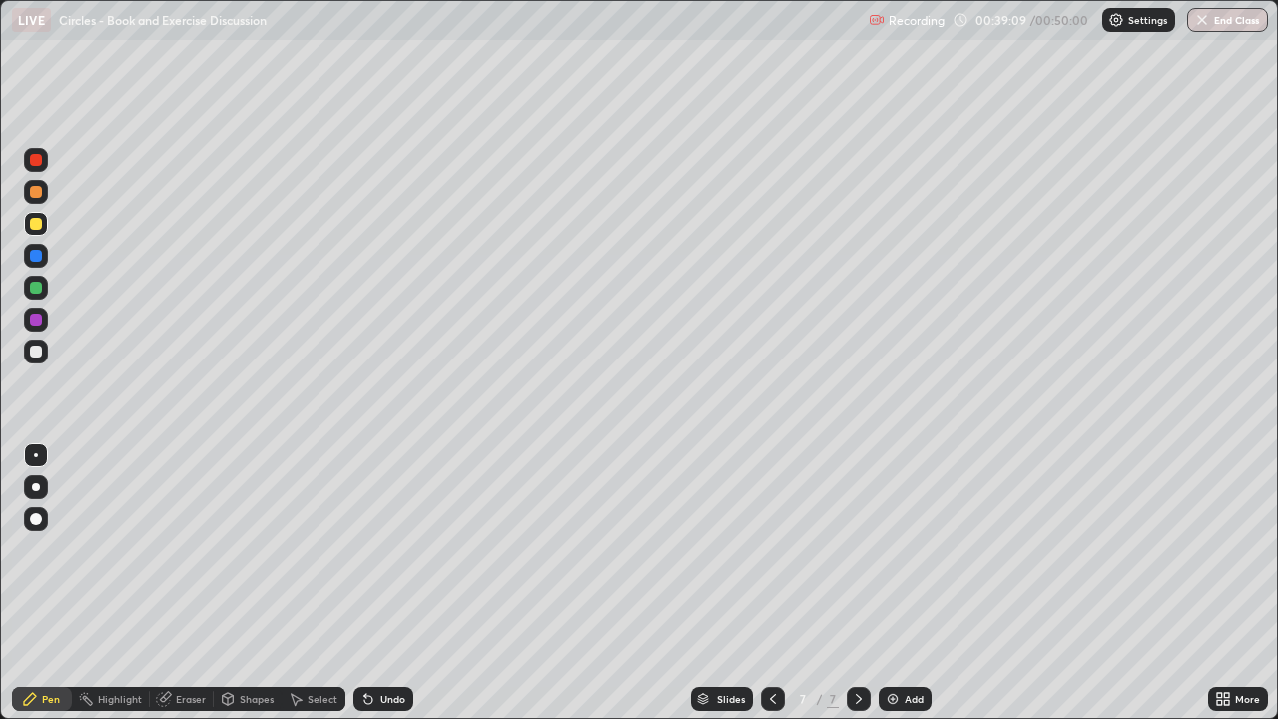
click at [383, 583] on div "Undo" at bounding box center [383, 699] width 60 height 24
click at [193, 583] on div "Eraser" at bounding box center [191, 699] width 30 height 10
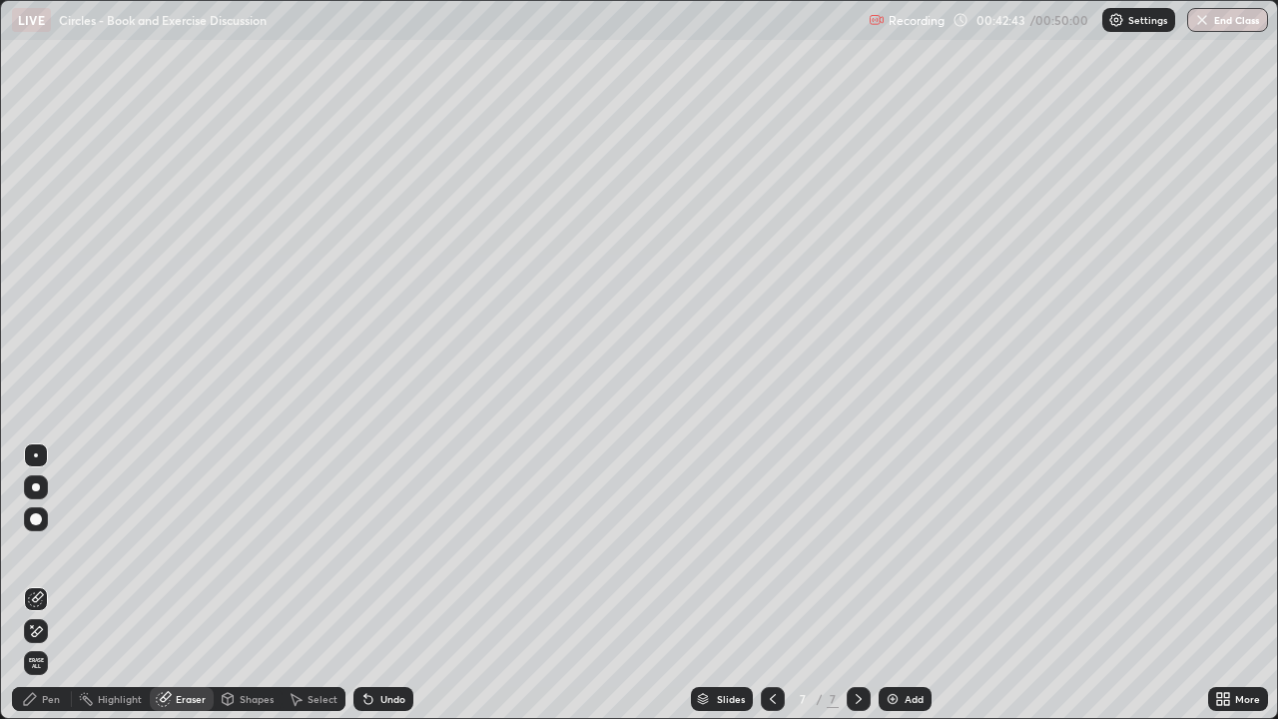
click at [38, 583] on icon at bounding box center [37, 631] width 11 height 10
click at [51, 583] on div "Pen" at bounding box center [42, 699] width 60 height 24
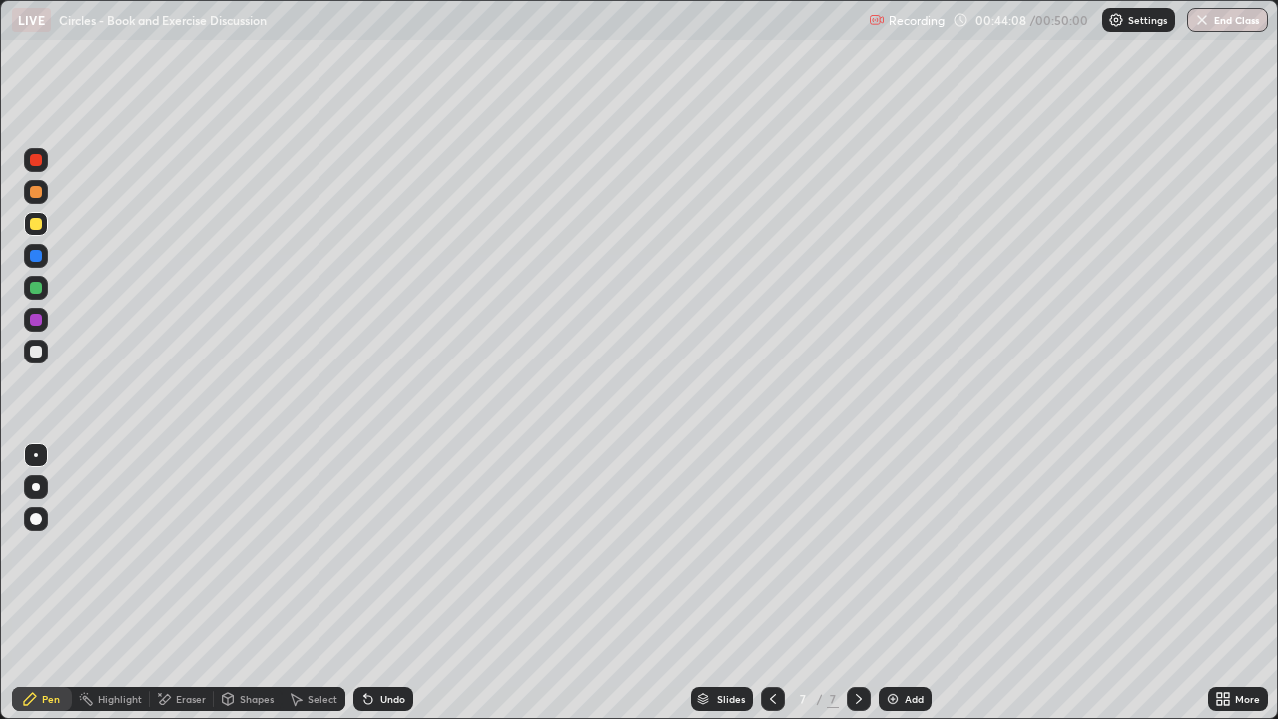
click at [180, 583] on div "Eraser" at bounding box center [191, 699] width 30 height 10
click at [184, 583] on div "Eraser" at bounding box center [182, 699] width 64 height 24
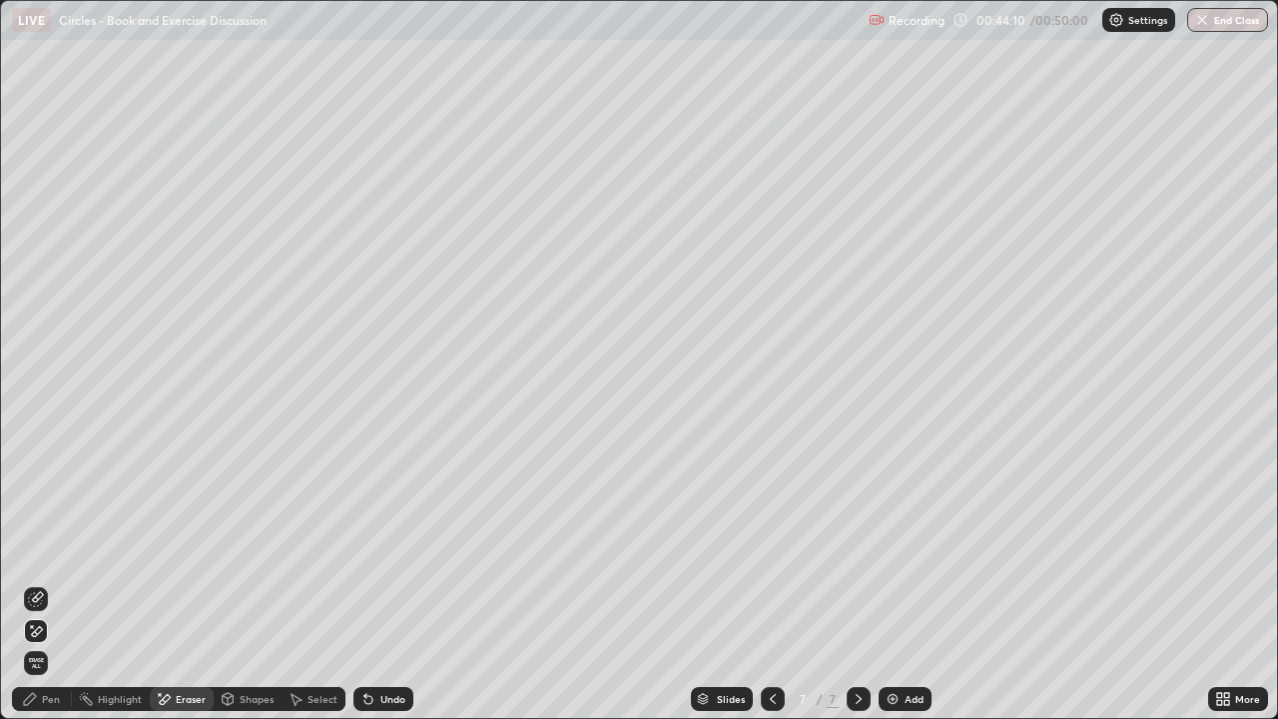
click at [55, 583] on div "Pen" at bounding box center [51, 699] width 18 height 10
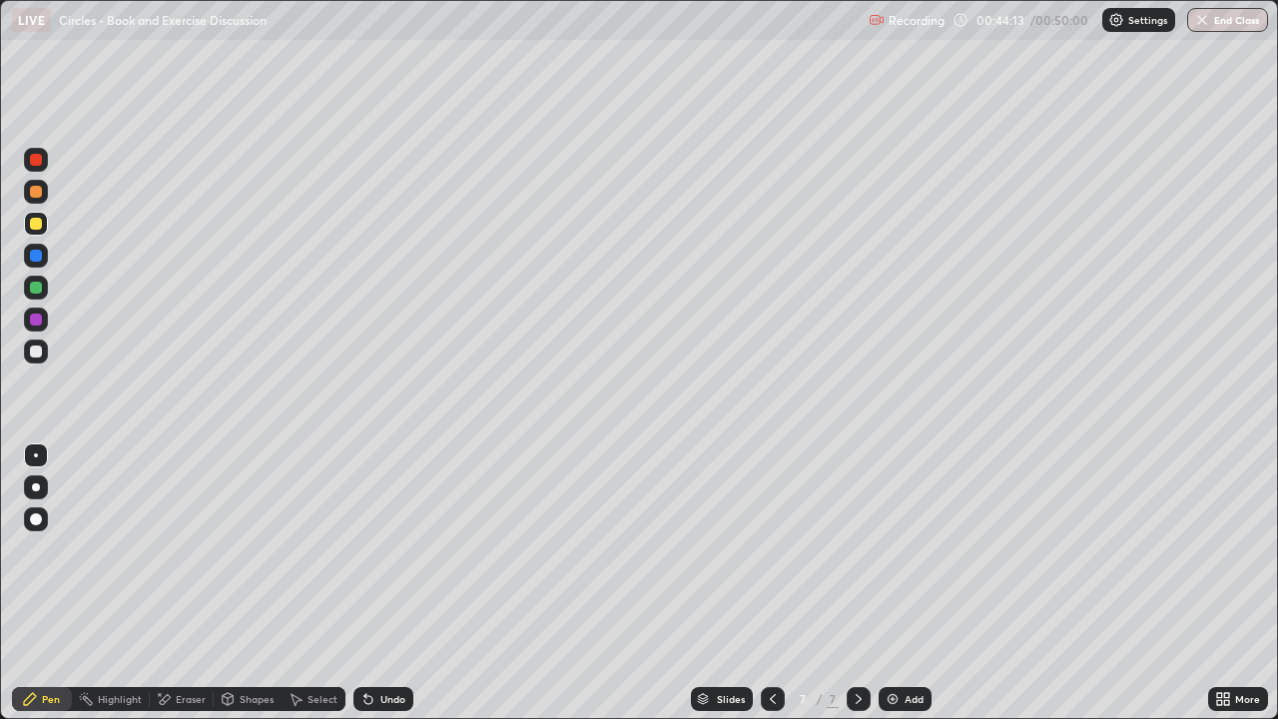
click at [182, 583] on div "Eraser" at bounding box center [191, 699] width 30 height 10
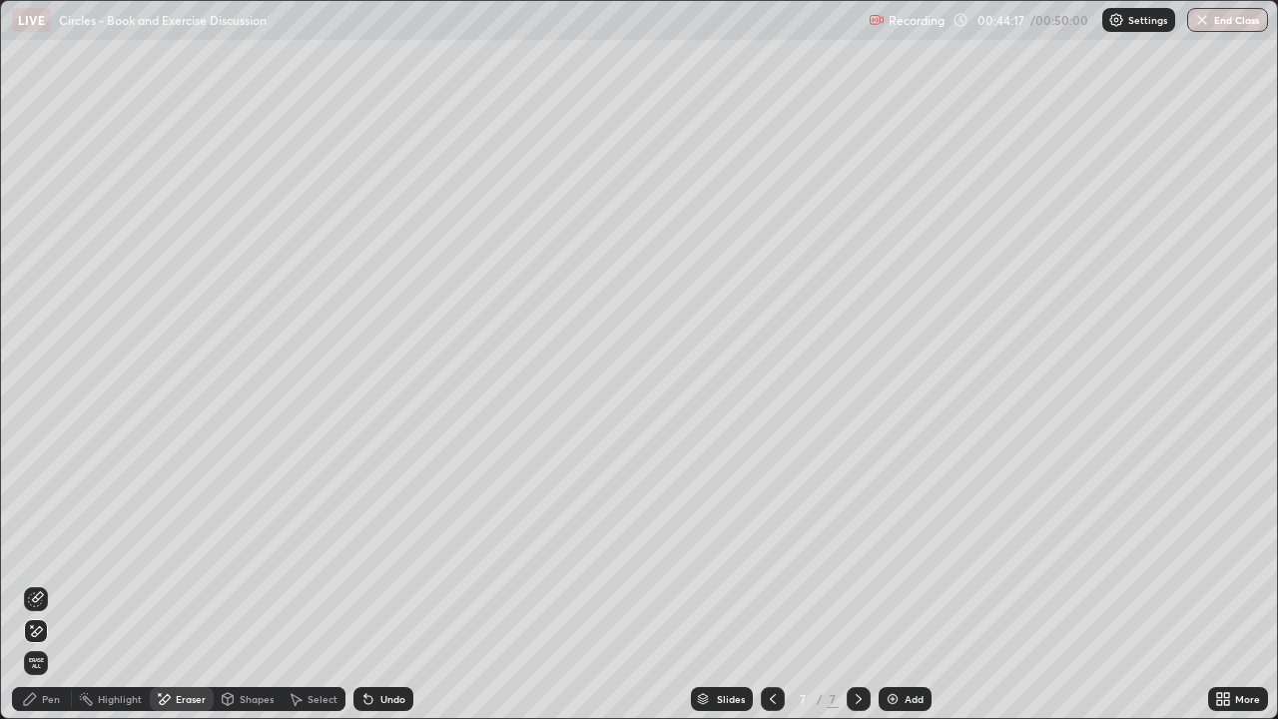
click at [46, 583] on div "Pen" at bounding box center [51, 699] width 18 height 10
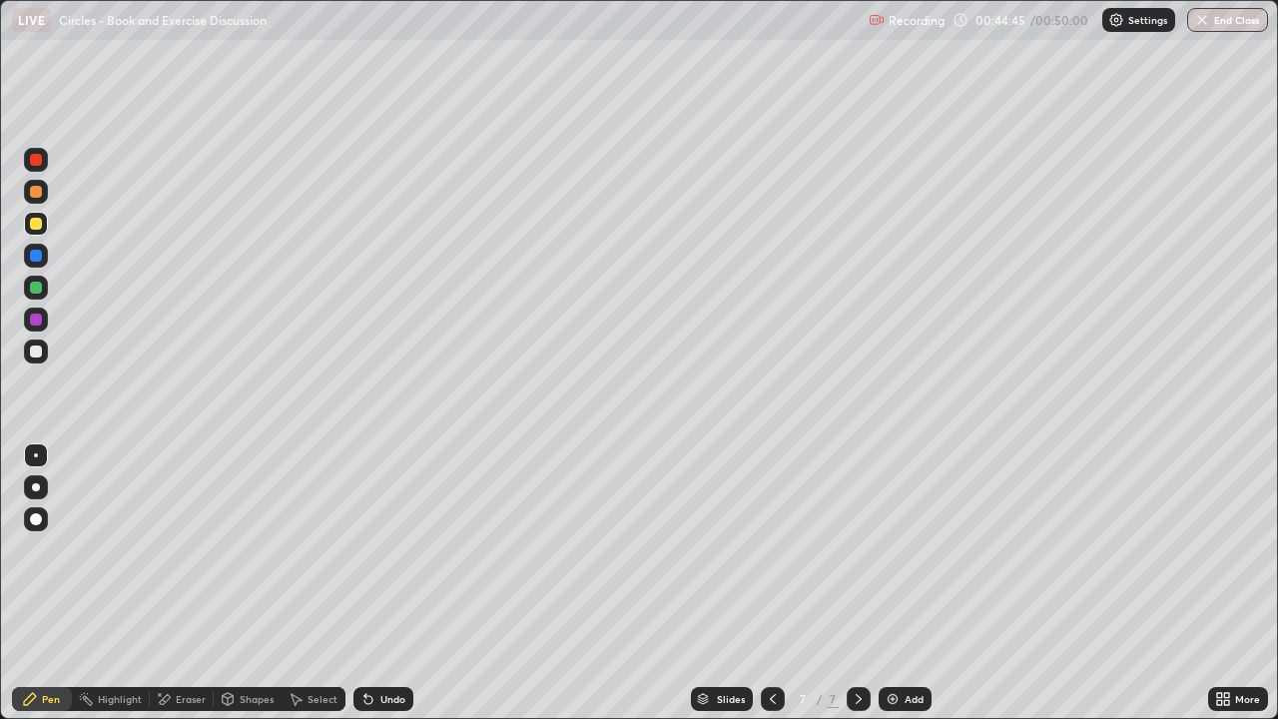
click at [37, 353] on div at bounding box center [36, 351] width 12 height 12
click at [1067, 24] on div "/ 00:50:00" at bounding box center [1061, 20] width 62 height 12
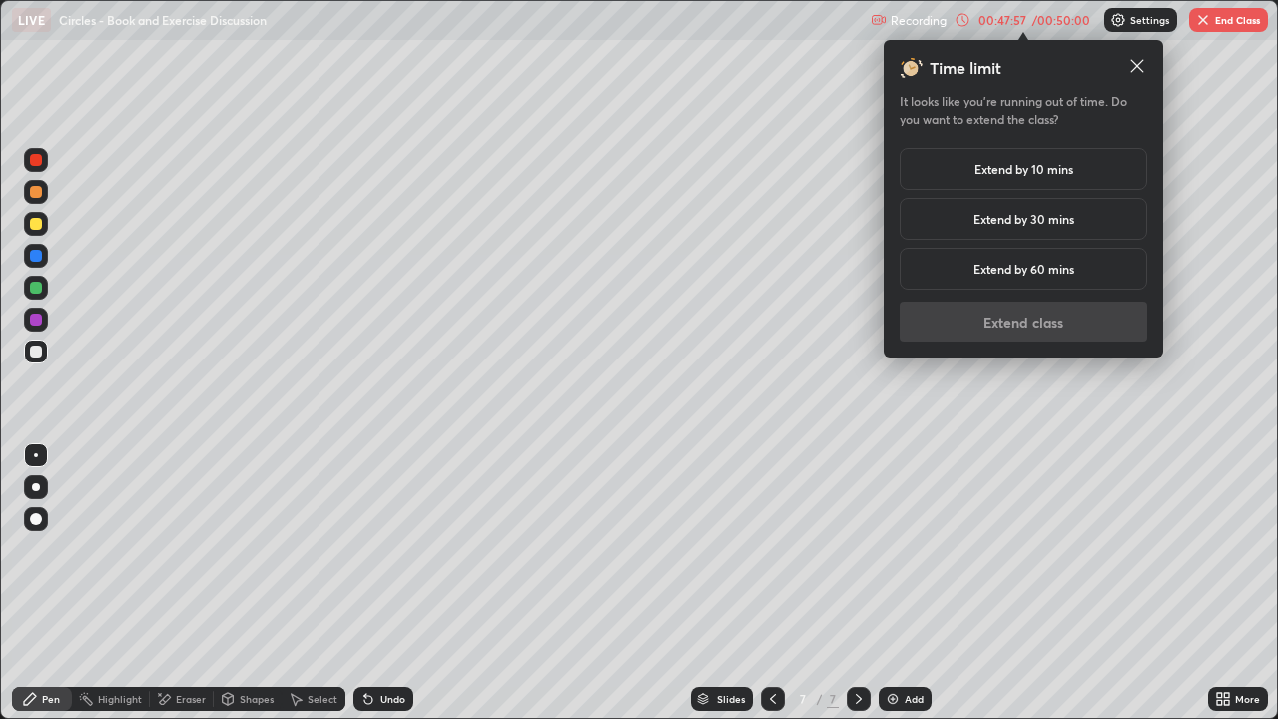
click at [1065, 172] on h5 "Extend by 10 mins" at bounding box center [1023, 169] width 99 height 18
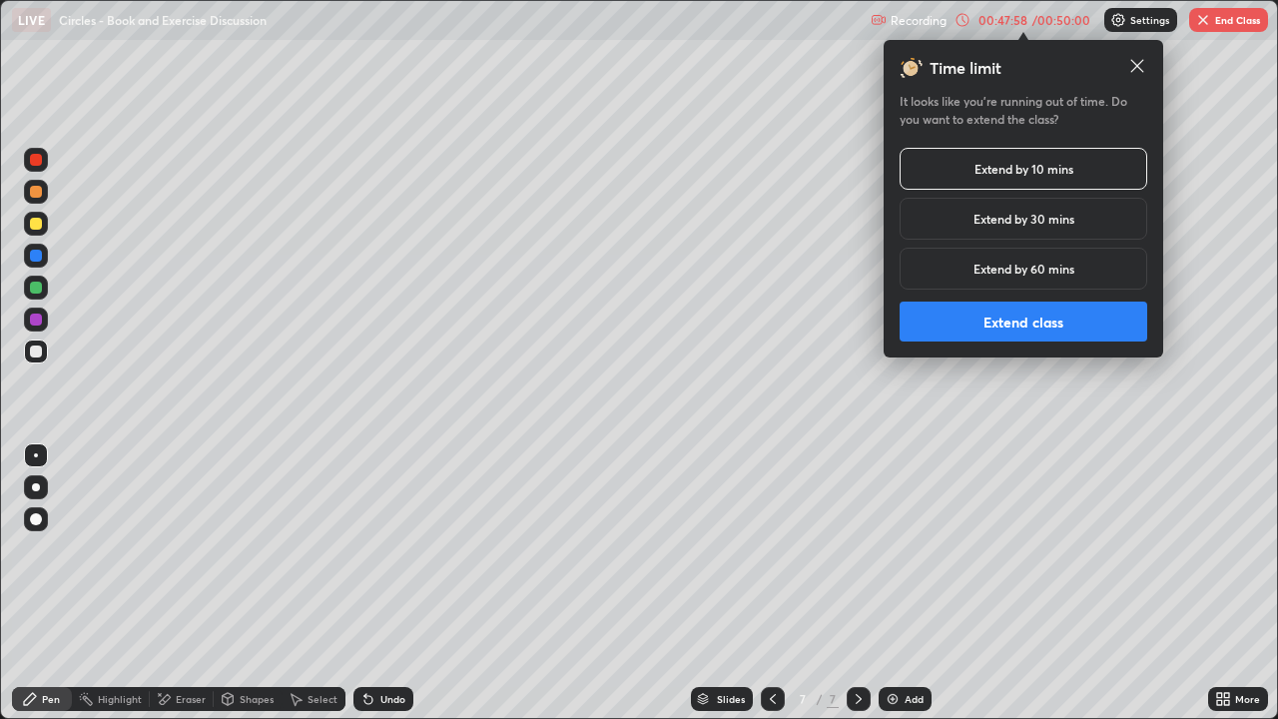
click at [1055, 318] on button "Extend class" at bounding box center [1023, 321] width 248 height 40
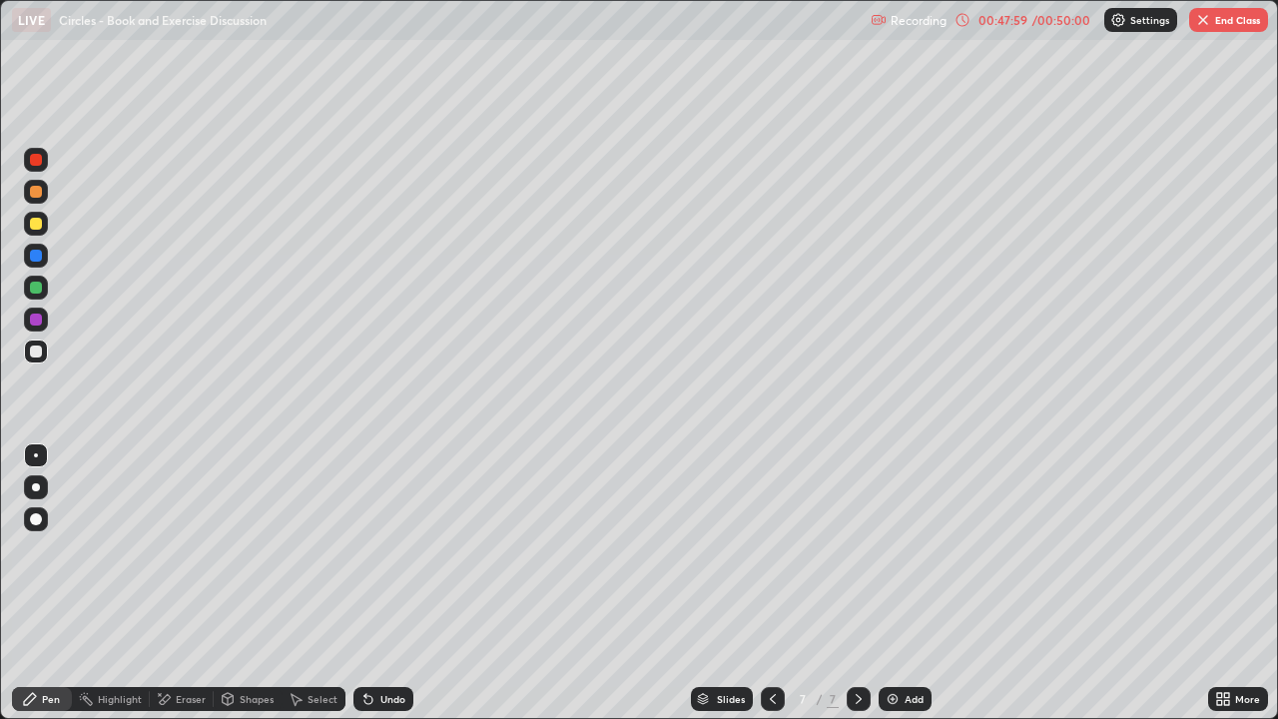
click at [918, 583] on div "Add" at bounding box center [913, 699] width 19 height 10
click at [183, 583] on div "Eraser" at bounding box center [182, 699] width 64 height 24
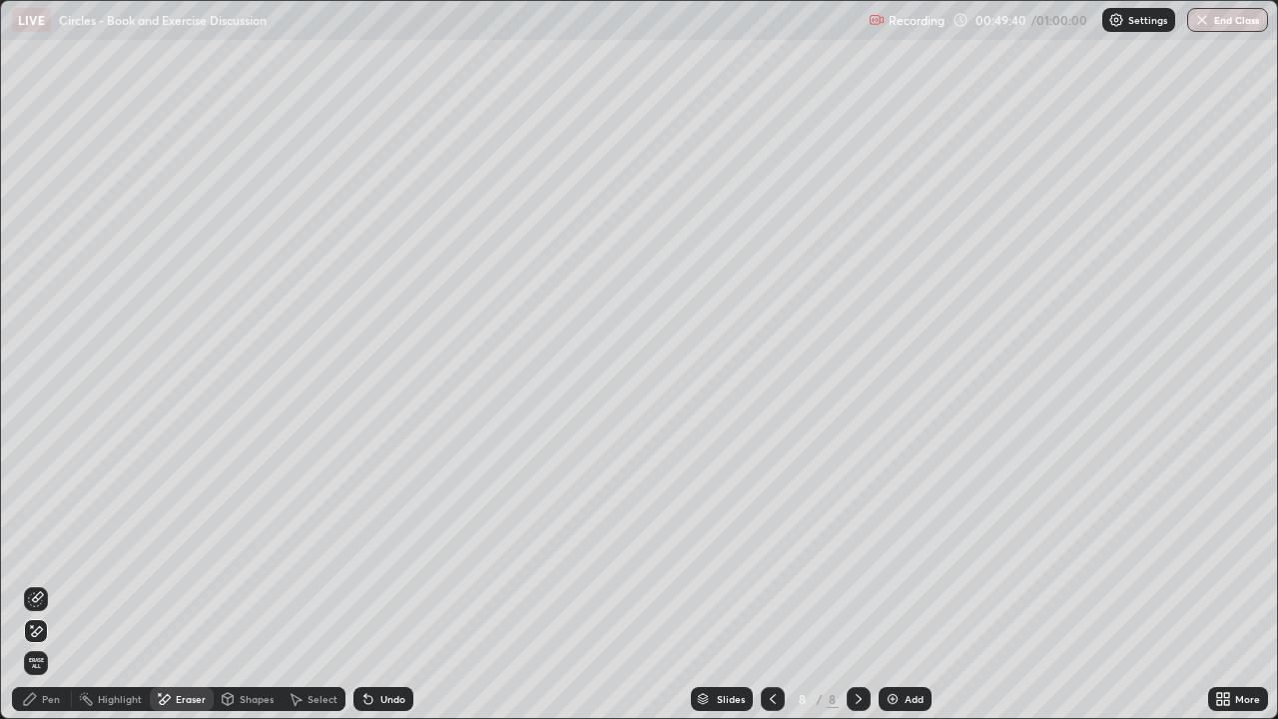
click at [43, 583] on div "Pen" at bounding box center [51, 699] width 18 height 10
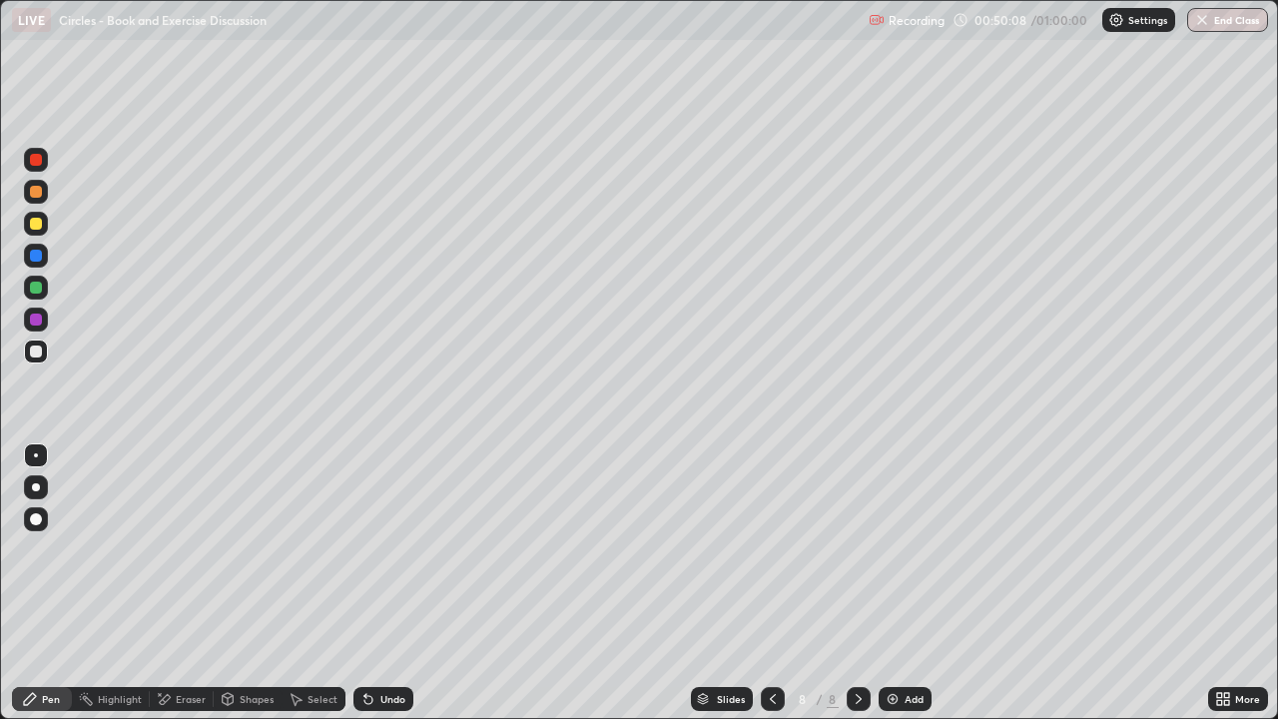
click at [34, 229] on div at bounding box center [36, 224] width 12 height 12
click at [1228, 15] on button "End Class" at bounding box center [1227, 20] width 81 height 24
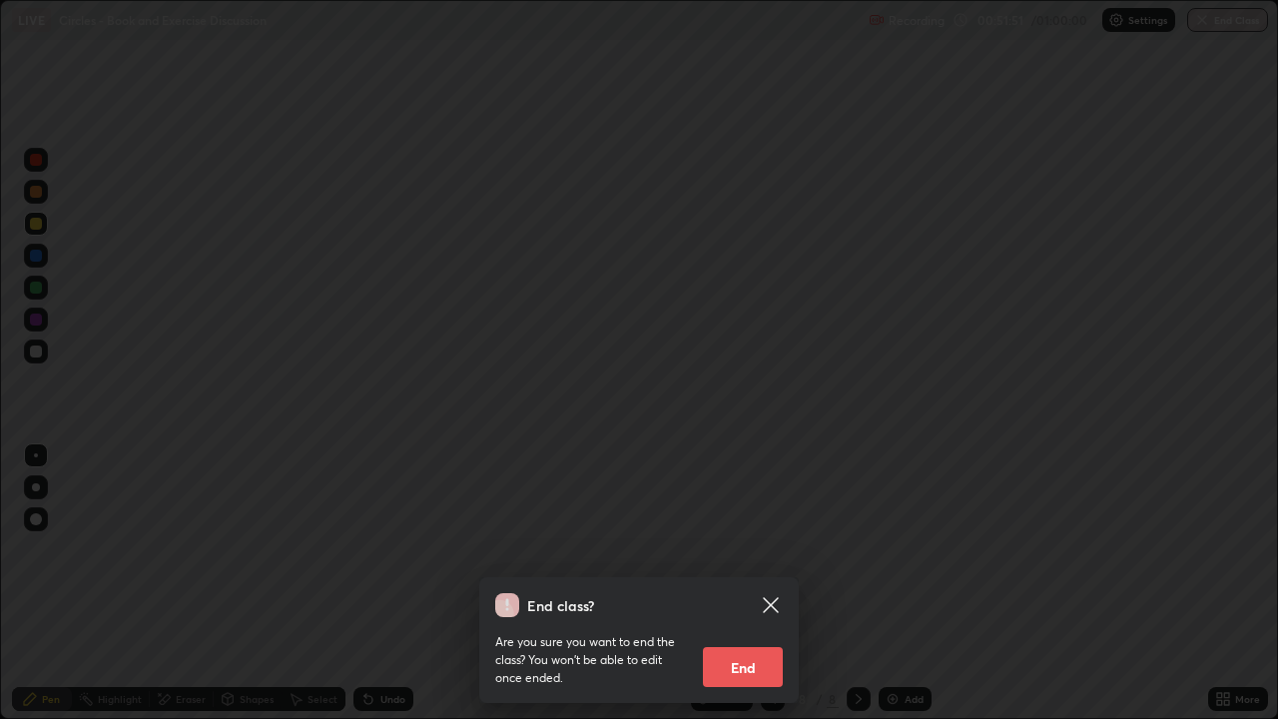
click at [741, 583] on div "Are you sure you want to end the class? You won’t be able to edit once ended. E…" at bounding box center [638, 652] width 287 height 70
click at [731, 583] on button "End" at bounding box center [743, 667] width 80 height 40
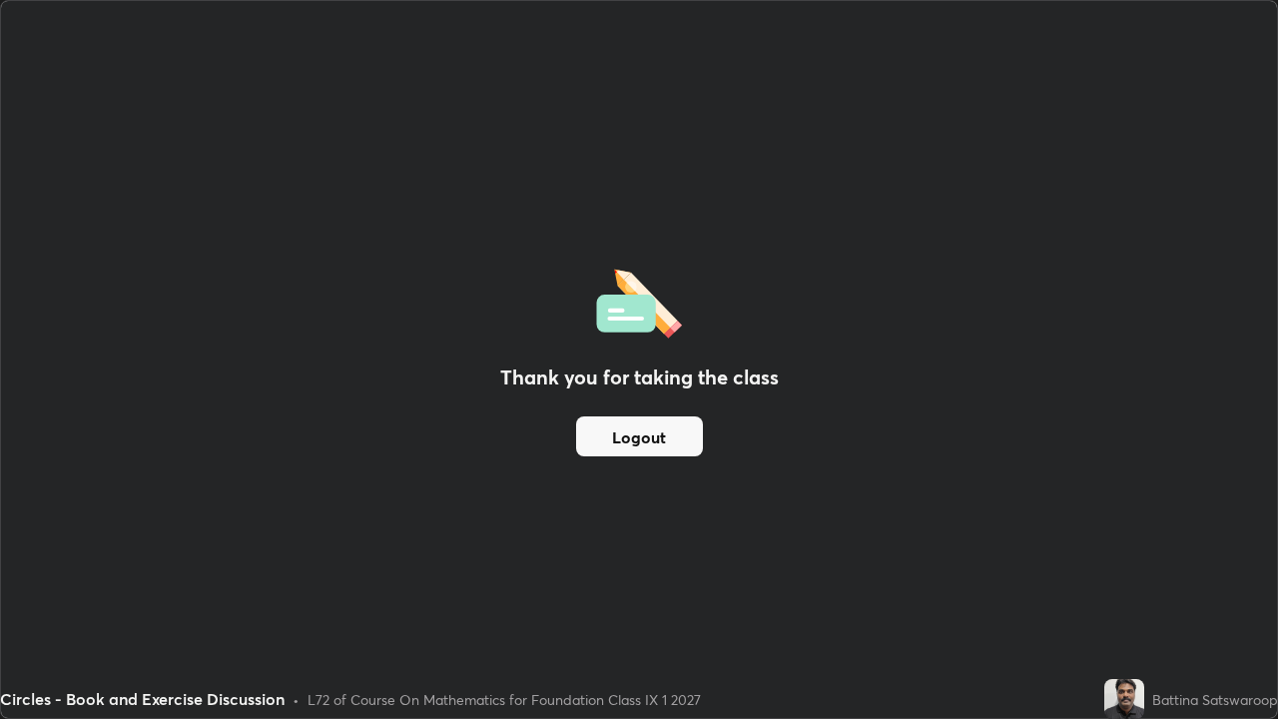
click at [653, 438] on button "Logout" at bounding box center [639, 436] width 127 height 40
